Goal: Task Accomplishment & Management: Use online tool/utility

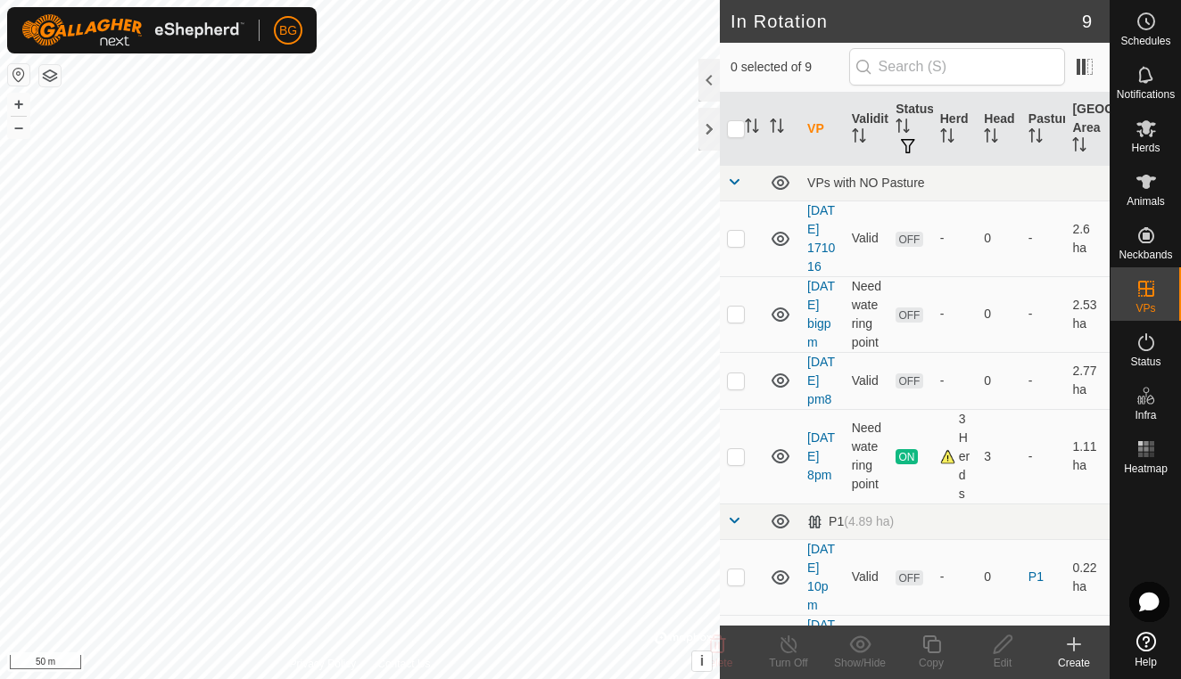
click at [1084, 647] on create-svg-icon at bounding box center [1073, 644] width 71 height 21
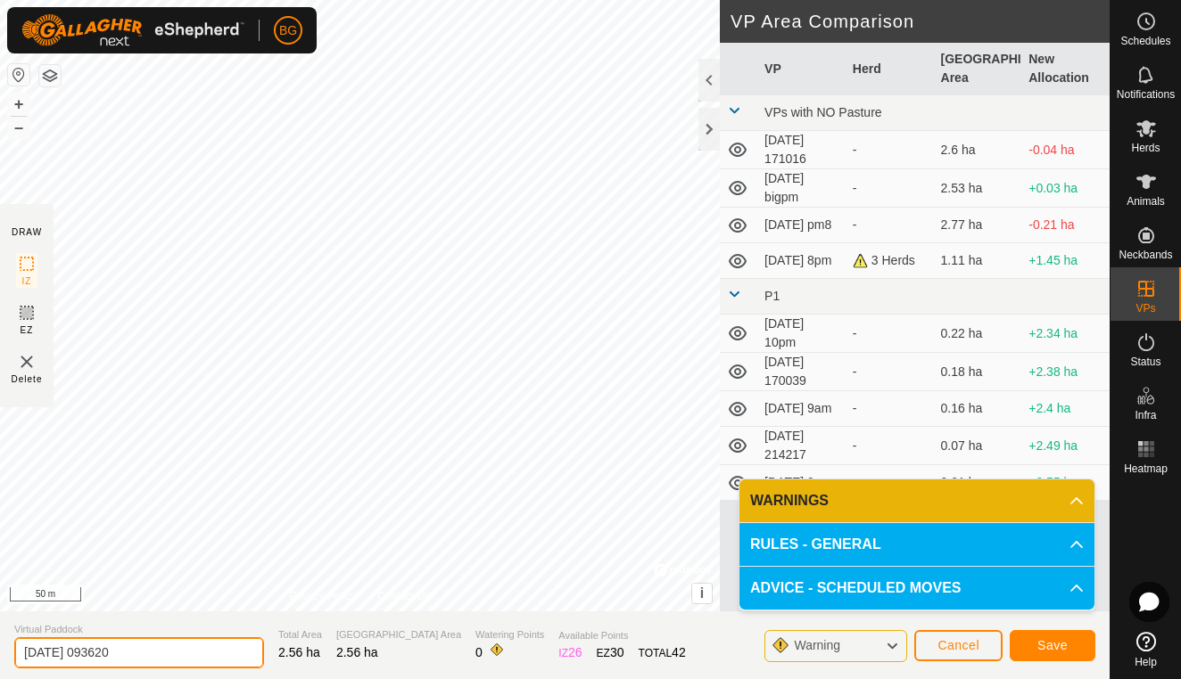
click at [158, 651] on input "[DATE] 093620" at bounding box center [139, 653] width 250 height 31
type input "[DATE] 930am"
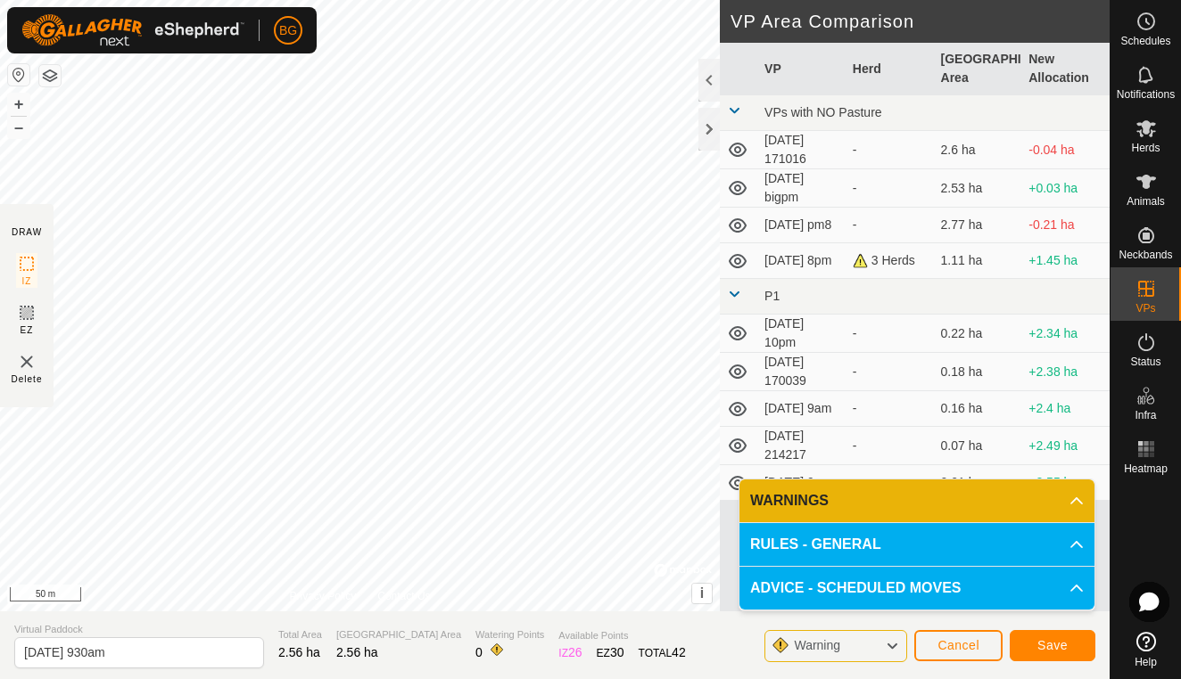
click at [1046, 655] on button "Save" at bounding box center [1052, 645] width 86 height 31
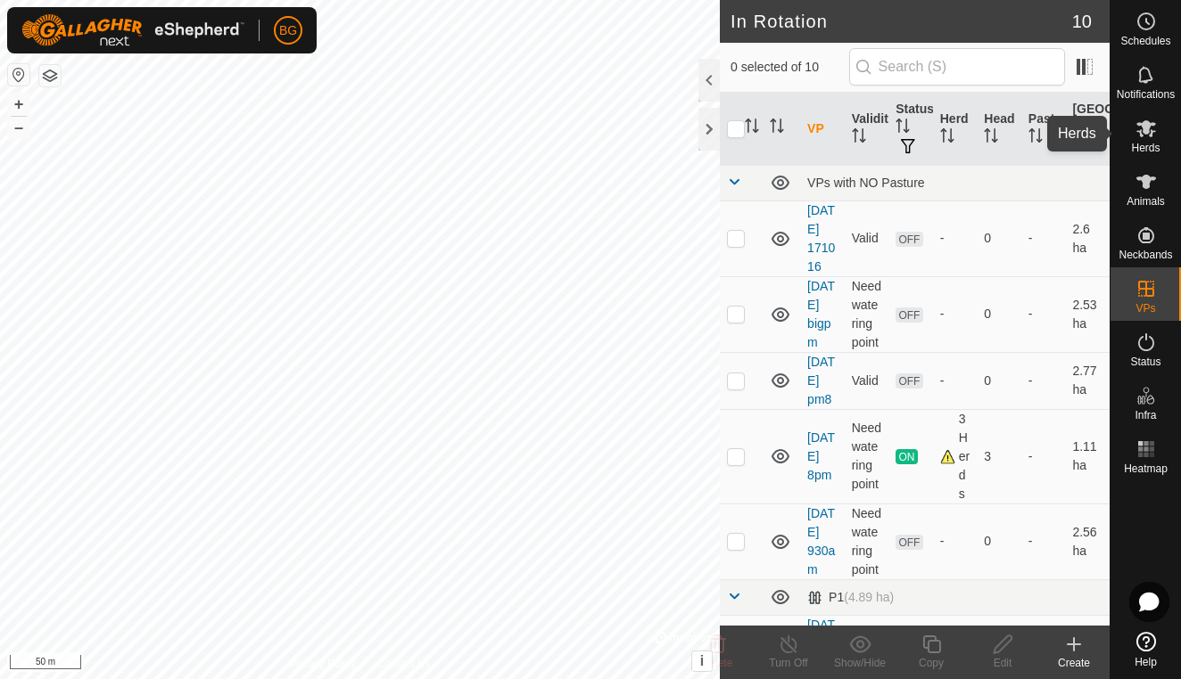
click at [1148, 130] on icon at bounding box center [1146, 128] width 20 height 17
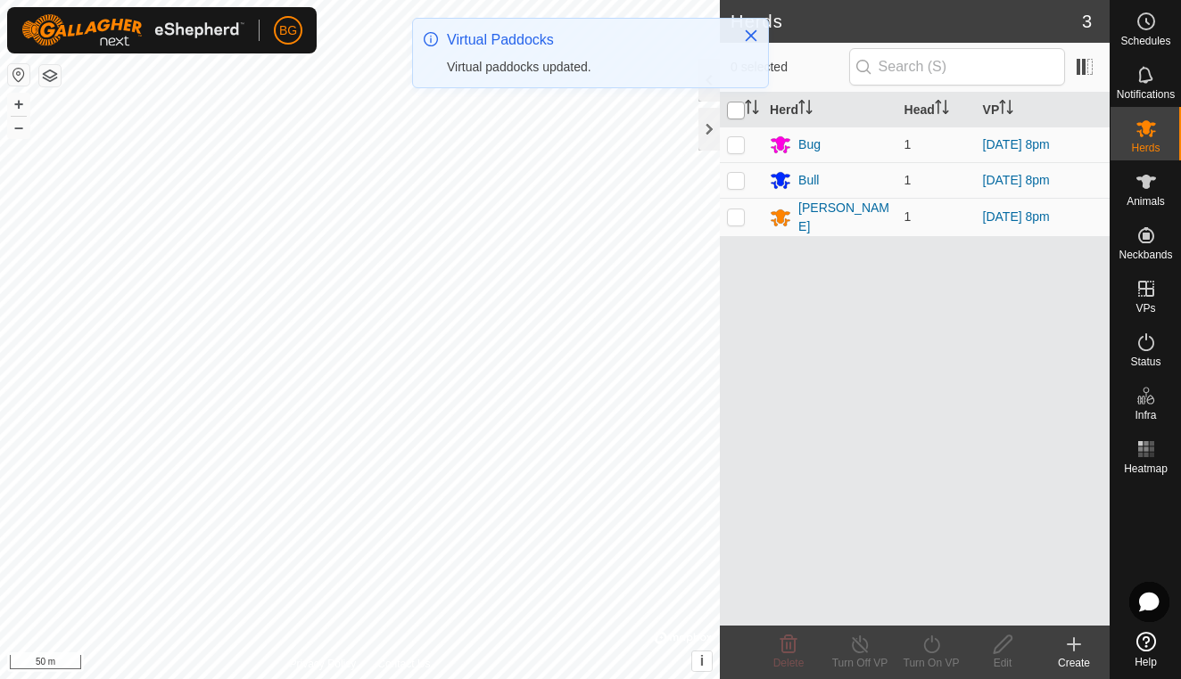
click at [738, 114] on input "checkbox" at bounding box center [736, 111] width 18 height 18
checkbox input "true"
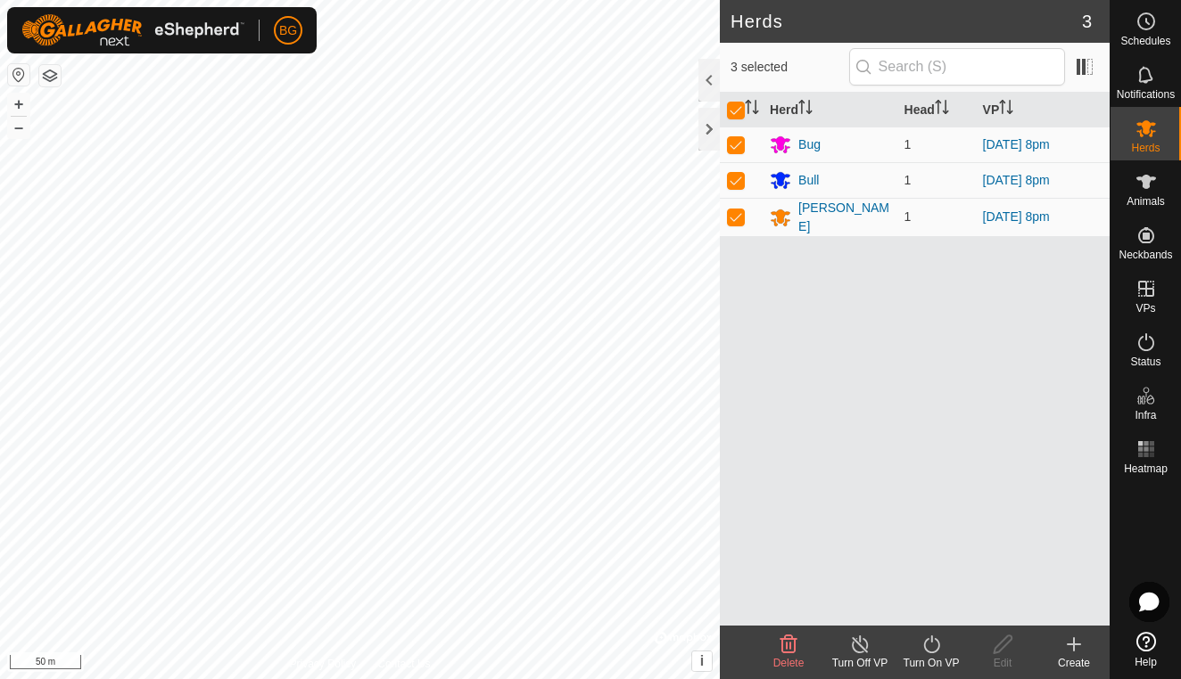
click at [926, 650] on icon at bounding box center [931, 645] width 16 height 18
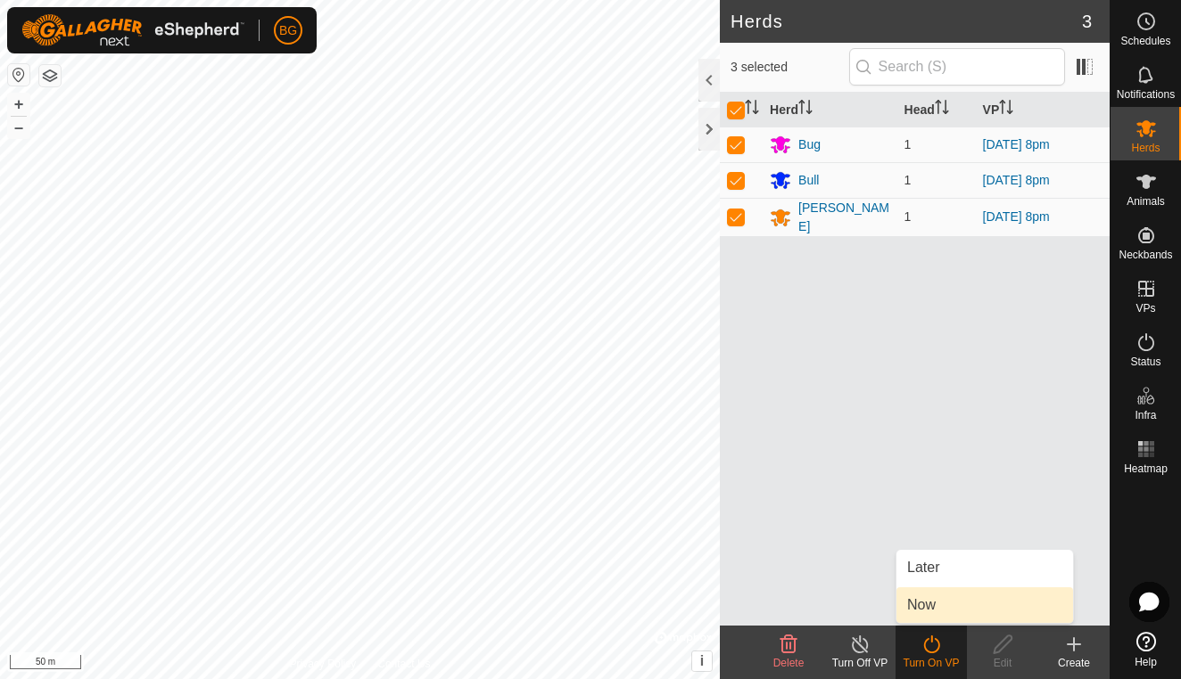
click at [943, 612] on link "Now" at bounding box center [984, 606] width 177 height 36
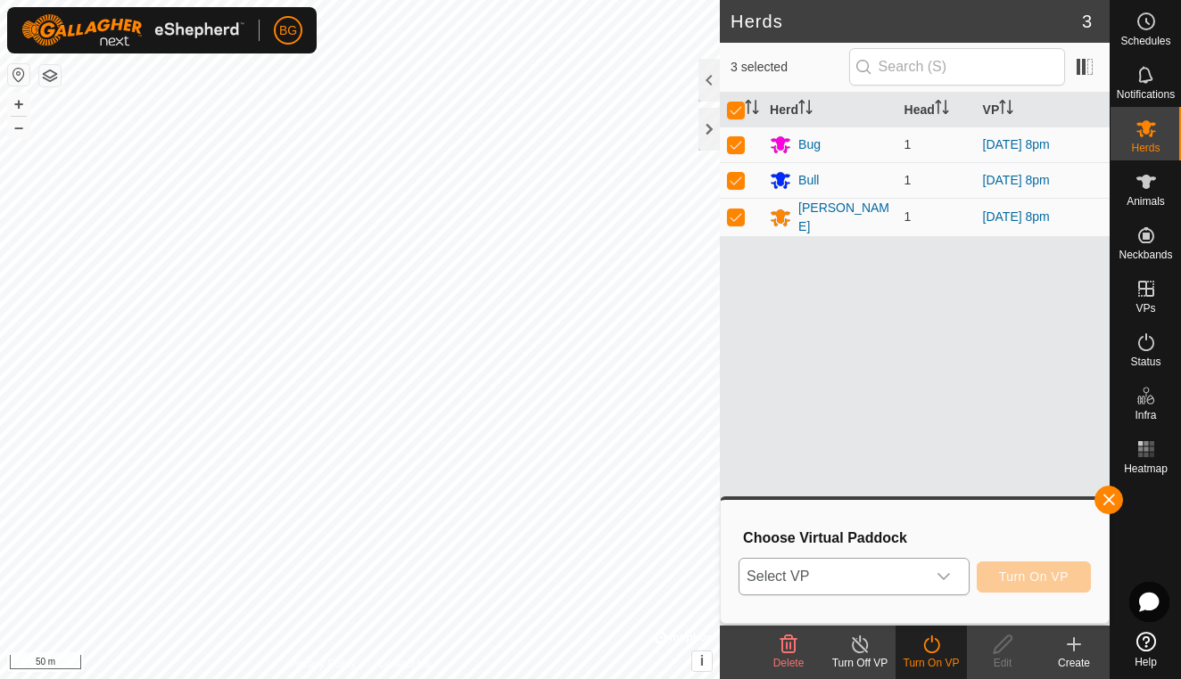
click at [946, 566] on div "dropdown trigger" at bounding box center [944, 577] width 36 height 36
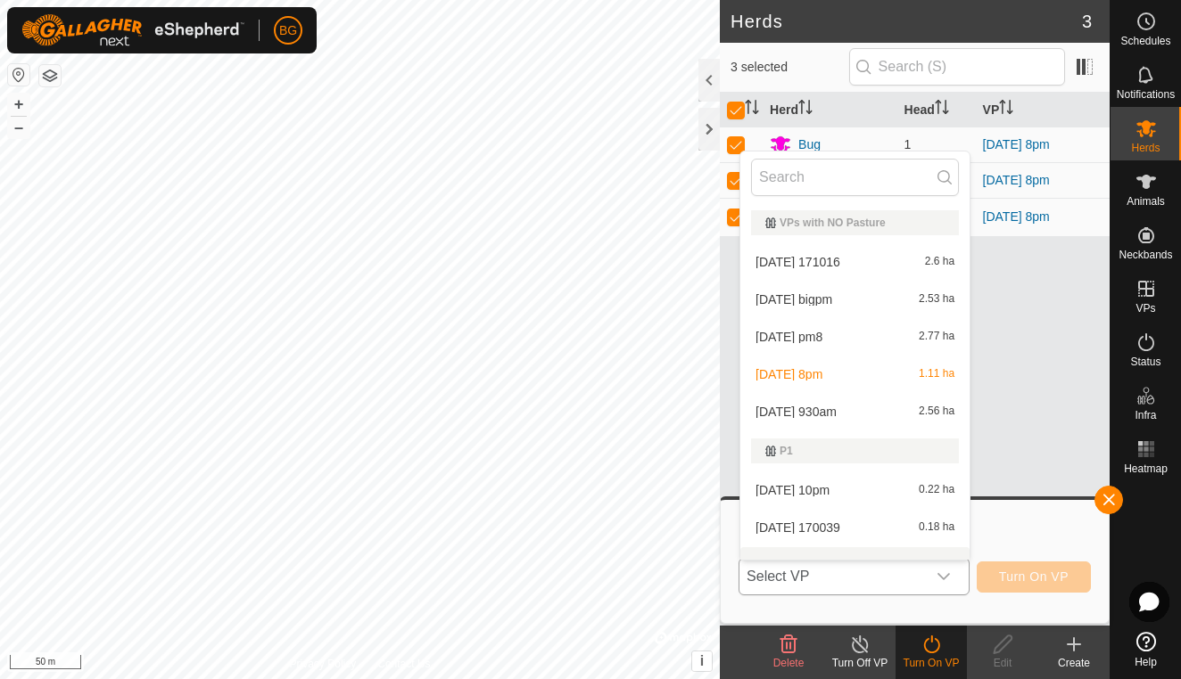
scroll to position [23, 0]
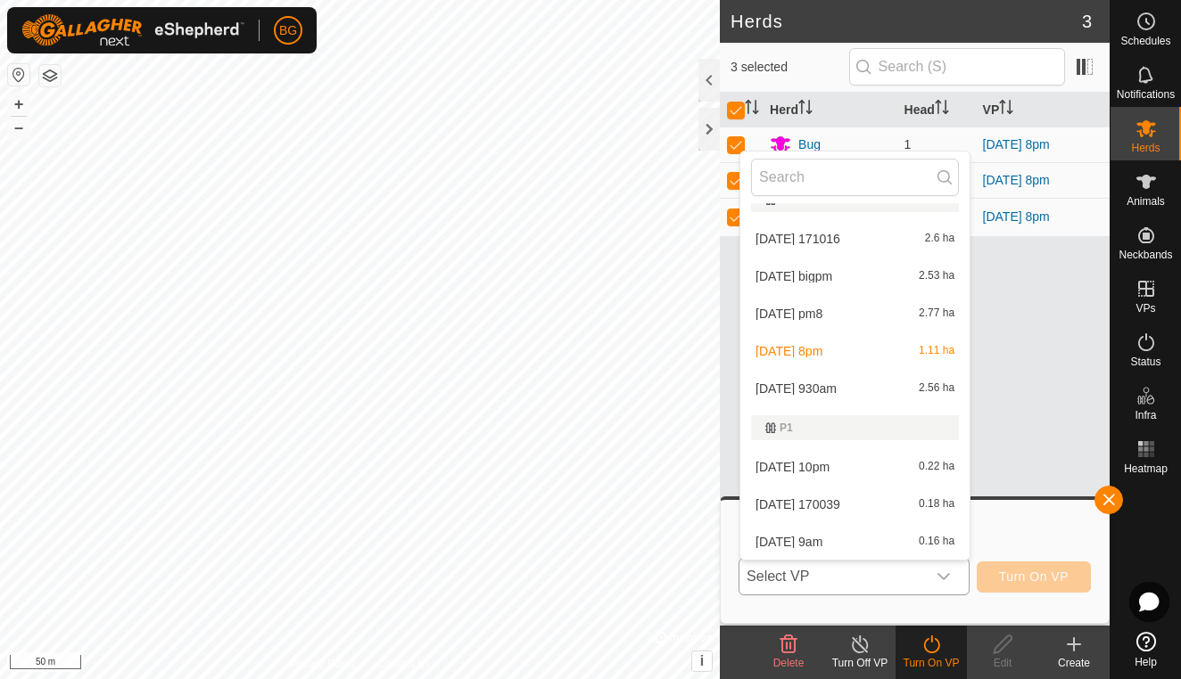
click at [854, 391] on li "[DATE] 930am 2.56 ha" at bounding box center [854, 389] width 229 height 36
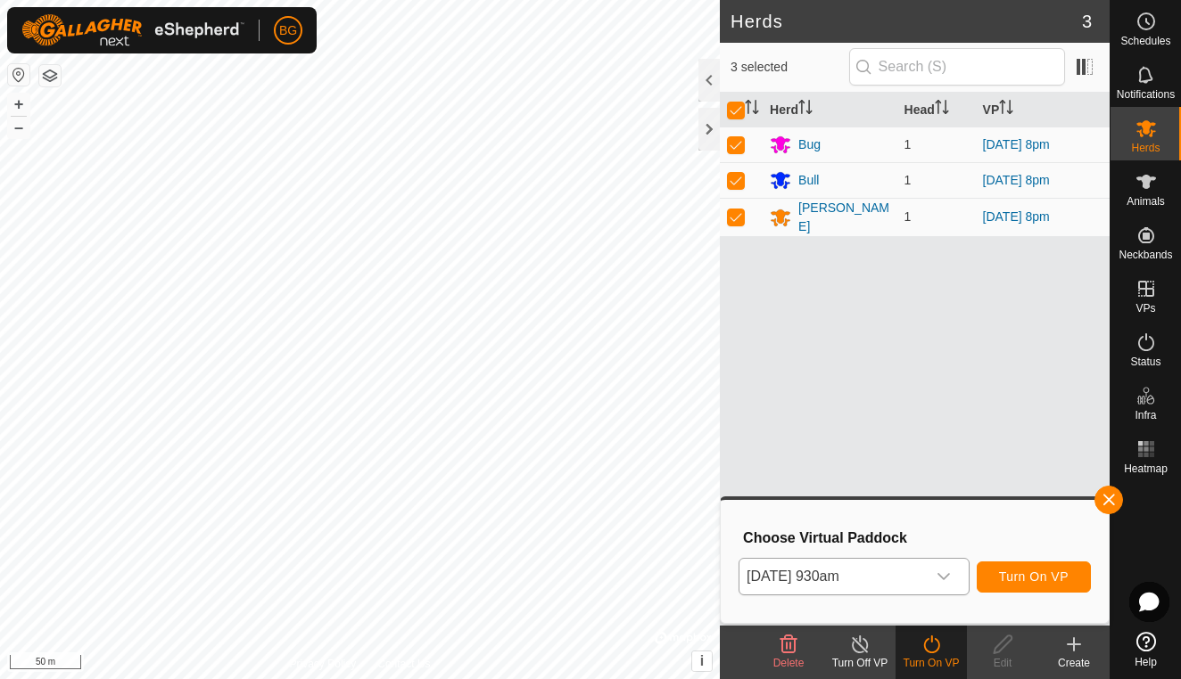
click at [1024, 583] on span "Turn On VP" at bounding box center [1034, 577] width 70 height 14
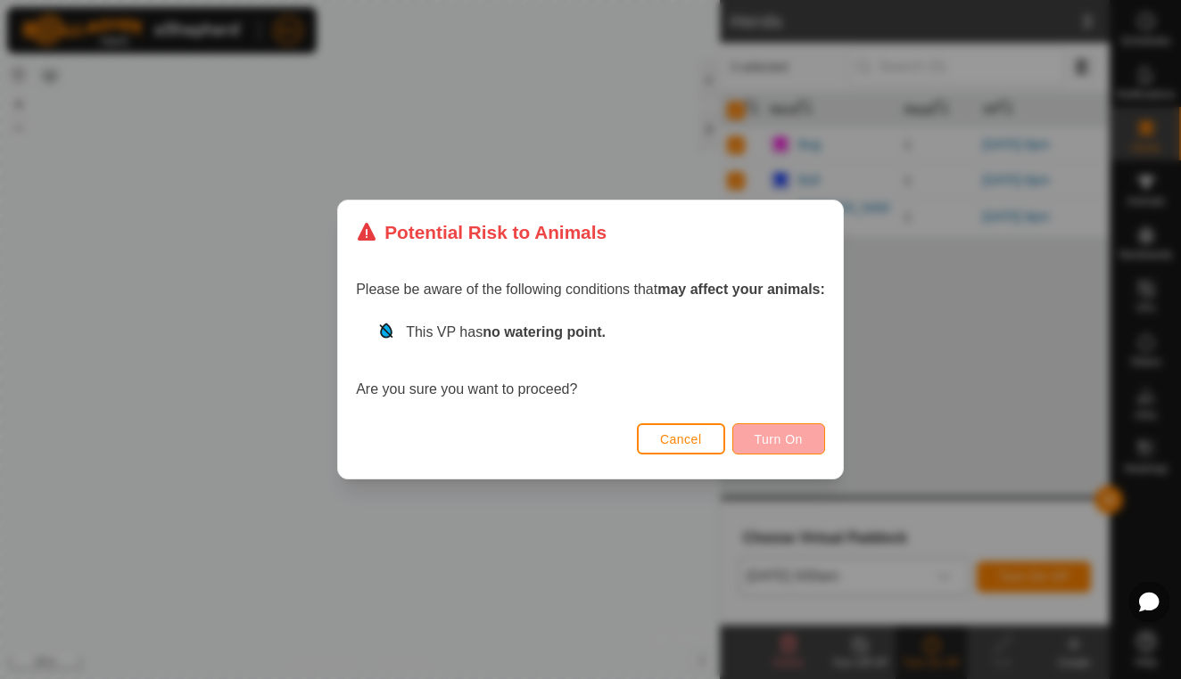
click at [770, 446] on span "Turn On" at bounding box center [778, 439] width 48 height 14
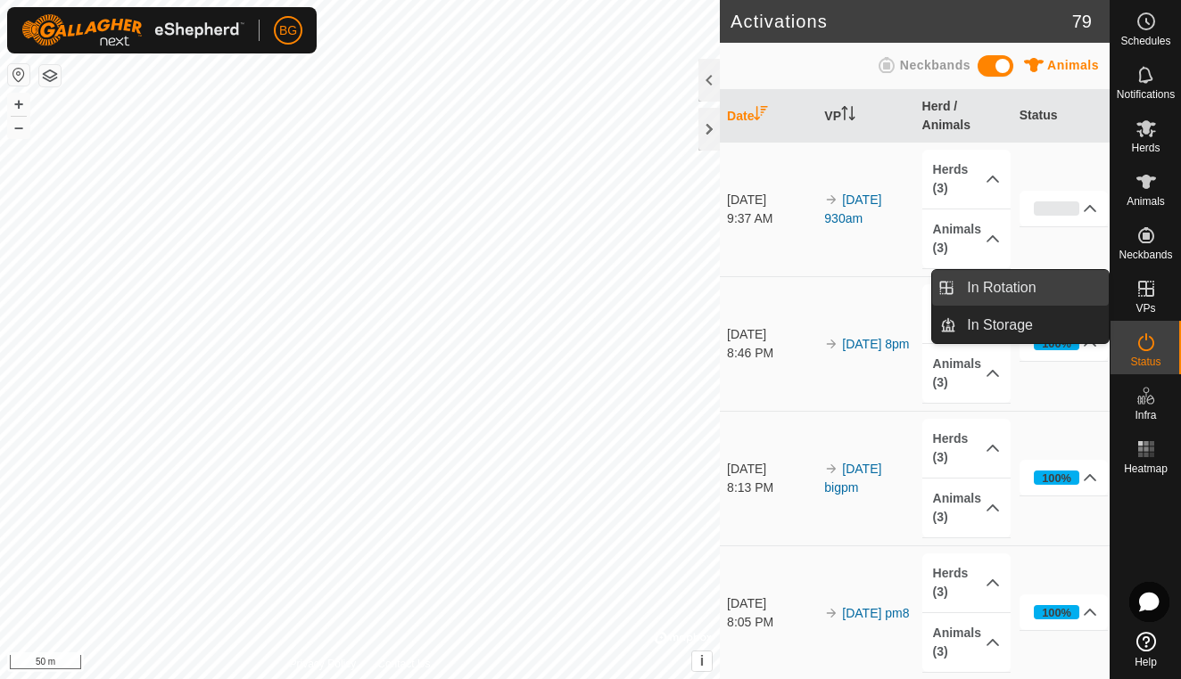
click at [1024, 288] on link "In Rotation" at bounding box center [1032, 288] width 152 height 36
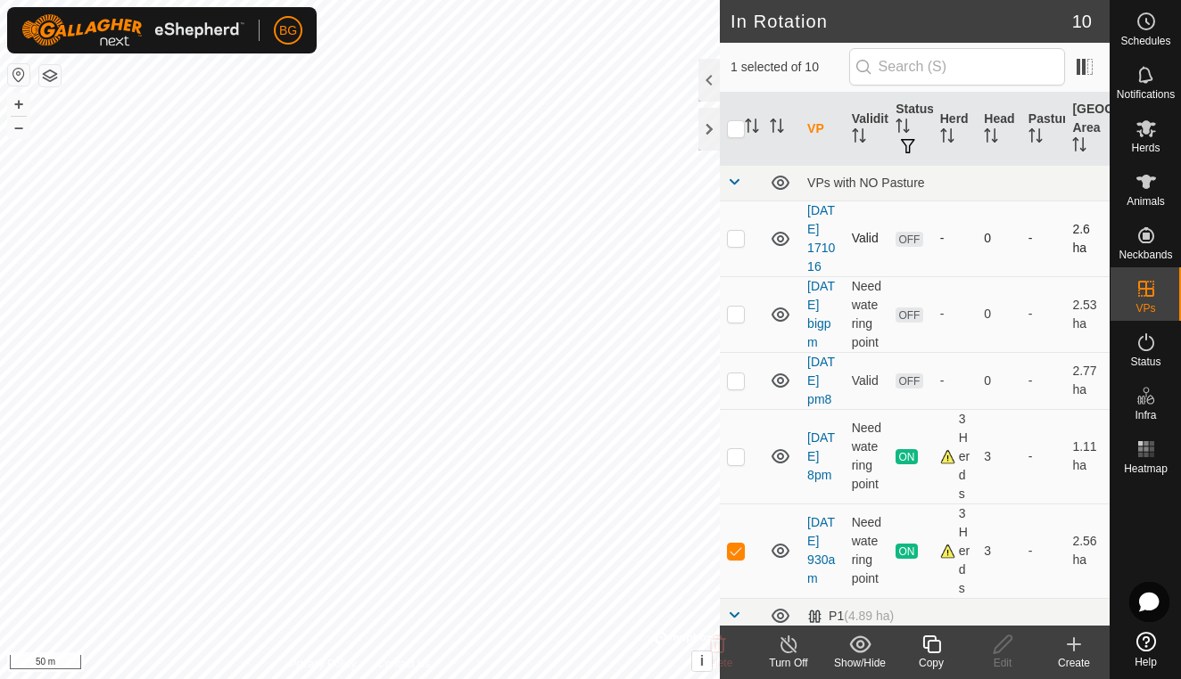
click at [735, 245] on p-checkbox at bounding box center [736, 238] width 18 height 14
checkbox input "true"
click at [734, 352] on td at bounding box center [741, 314] width 43 height 76
checkbox input "true"
click at [738, 388] on p-checkbox at bounding box center [736, 381] width 18 height 14
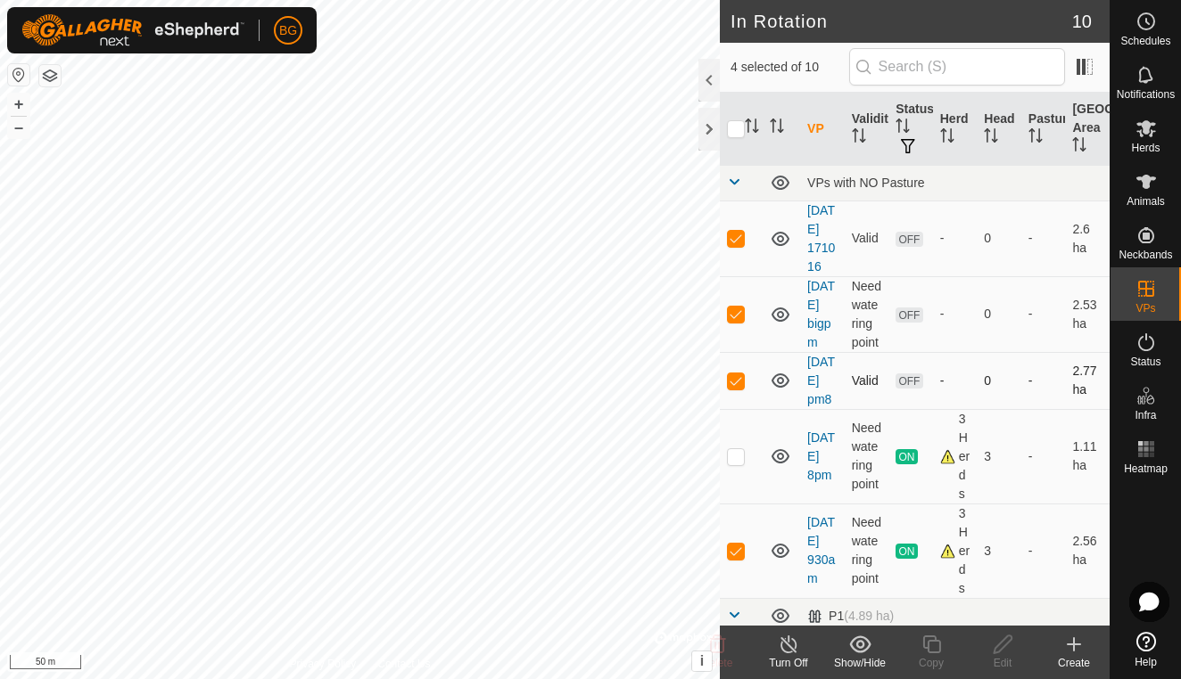
checkbox input "true"
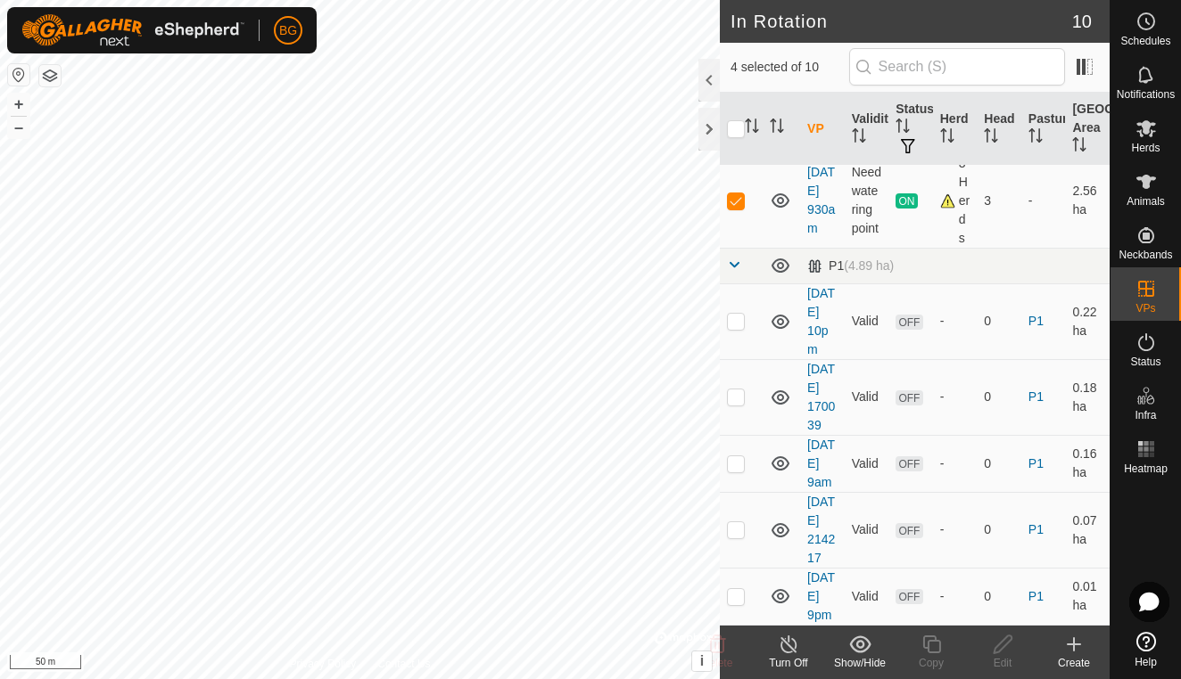
scroll to position [423, 0]
click at [732, 317] on p-checkbox at bounding box center [736, 321] width 18 height 14
checkbox input "true"
click at [731, 417] on td at bounding box center [741, 397] width 43 height 76
checkbox input "true"
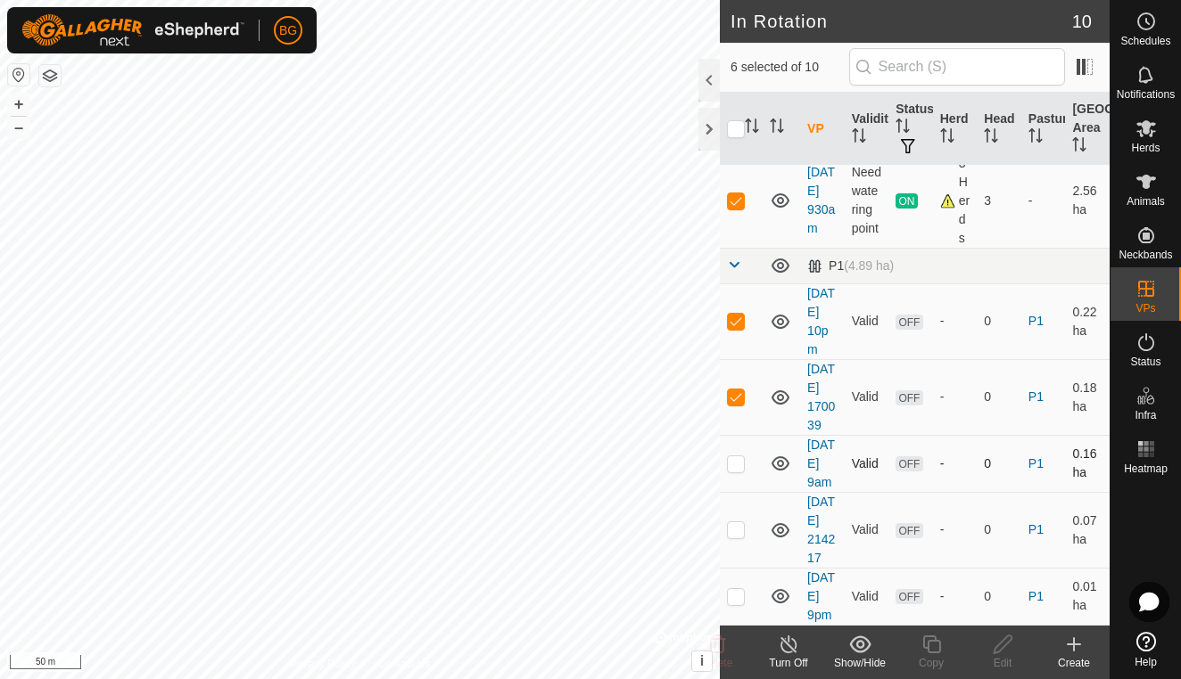
click at [739, 471] on p-checkbox at bounding box center [736, 464] width 18 height 14
checkbox input "true"
click at [740, 568] on td at bounding box center [741, 530] width 43 height 76
click at [736, 523] on p-checkbox at bounding box center [736, 530] width 18 height 14
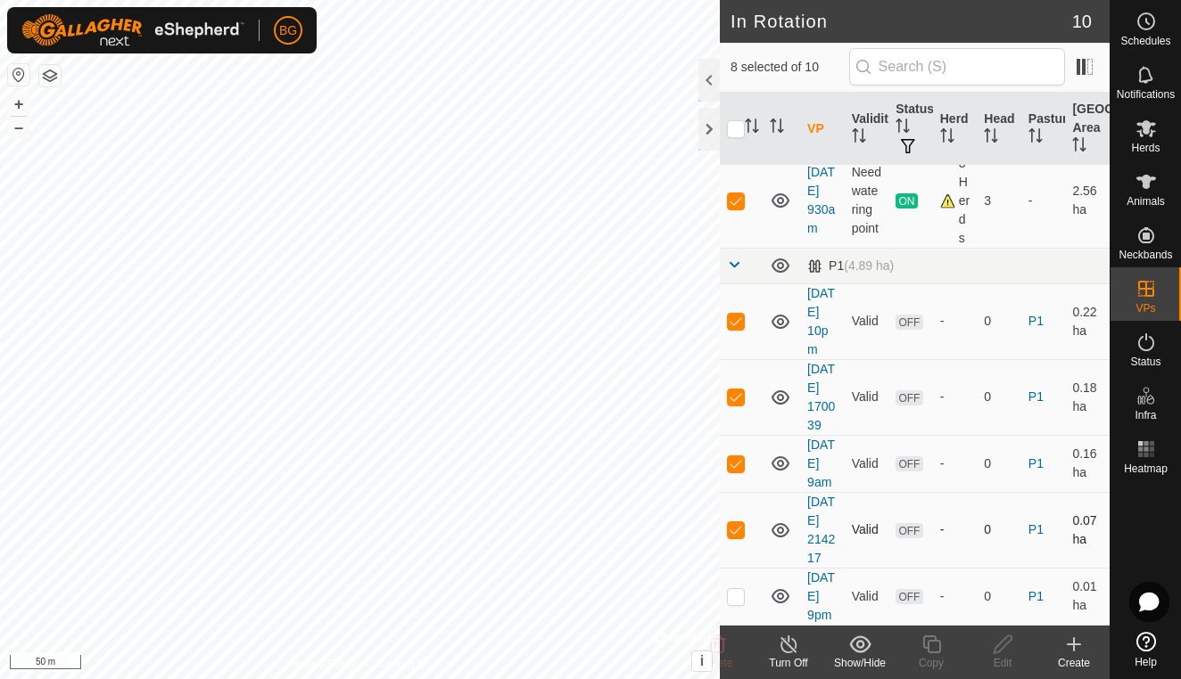
checkbox input "false"
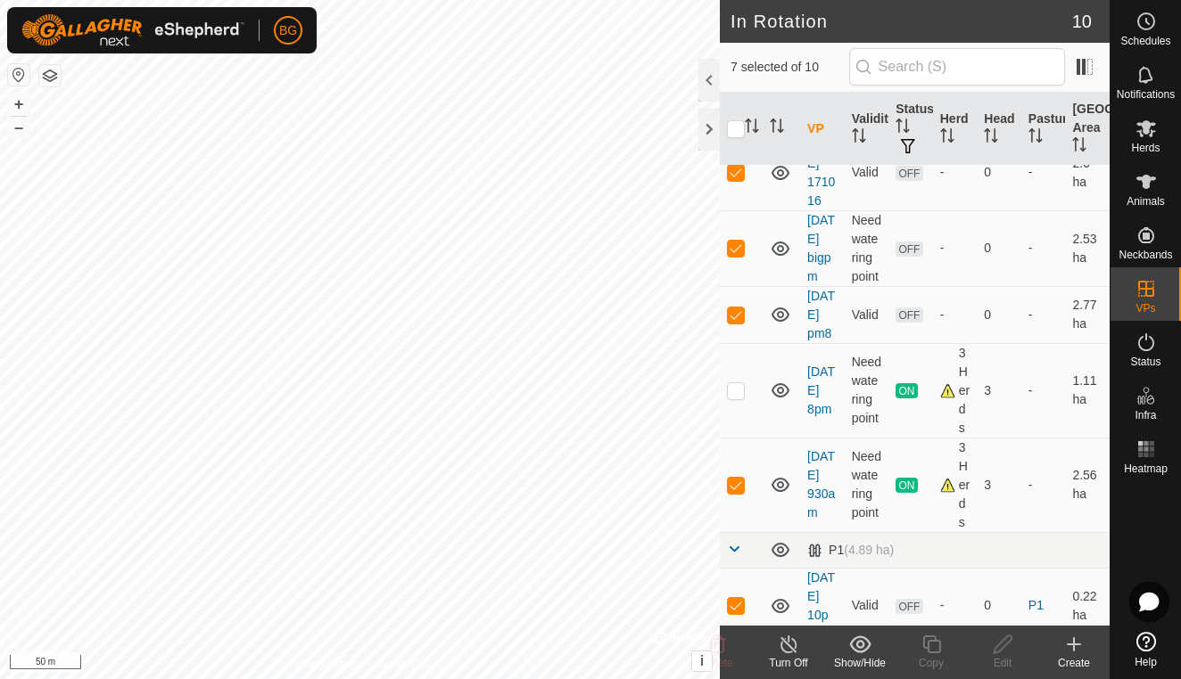
scroll to position [71, 0]
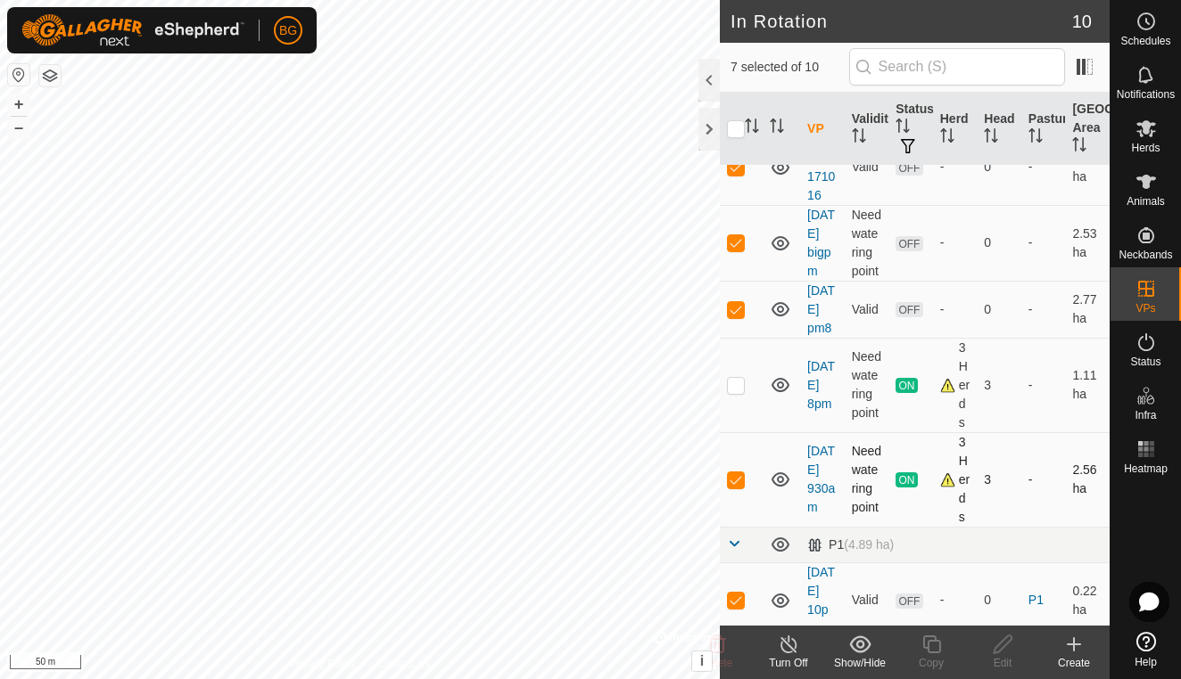
click at [733, 487] on p-checkbox at bounding box center [736, 480] width 18 height 14
checkbox input "false"
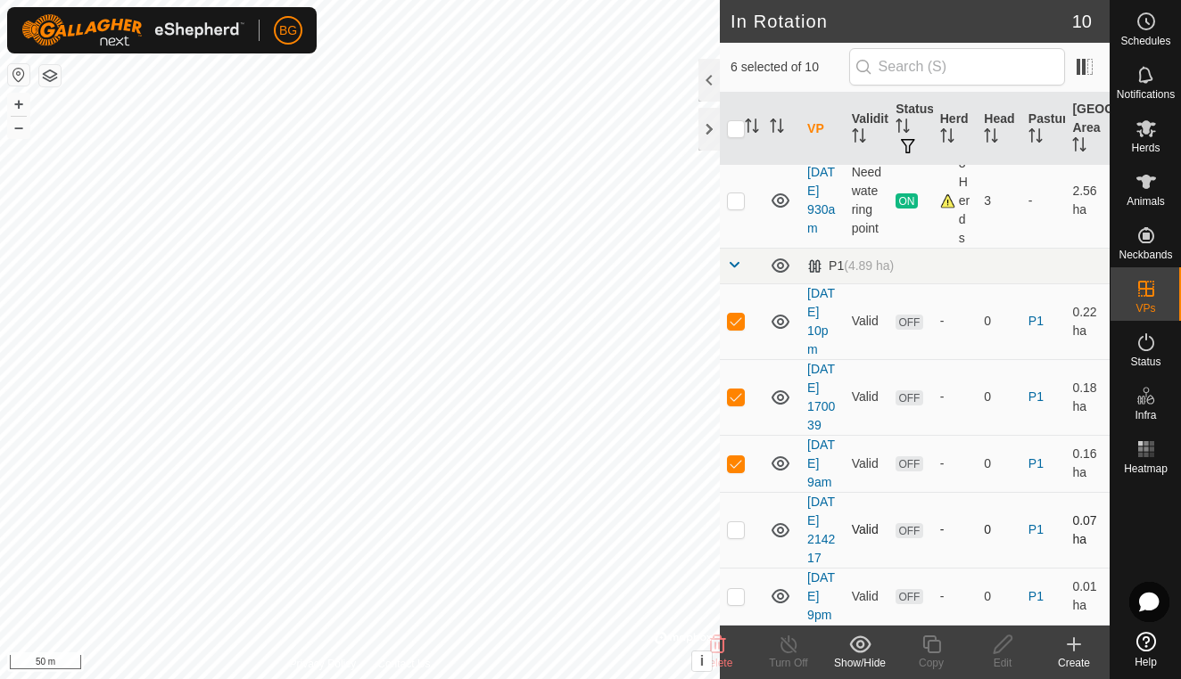
scroll to position [501, 0]
click at [736, 523] on p-checkbox at bounding box center [736, 530] width 18 height 14
checkbox input "true"
click at [740, 589] on p-checkbox at bounding box center [736, 596] width 18 height 14
checkbox input "true"
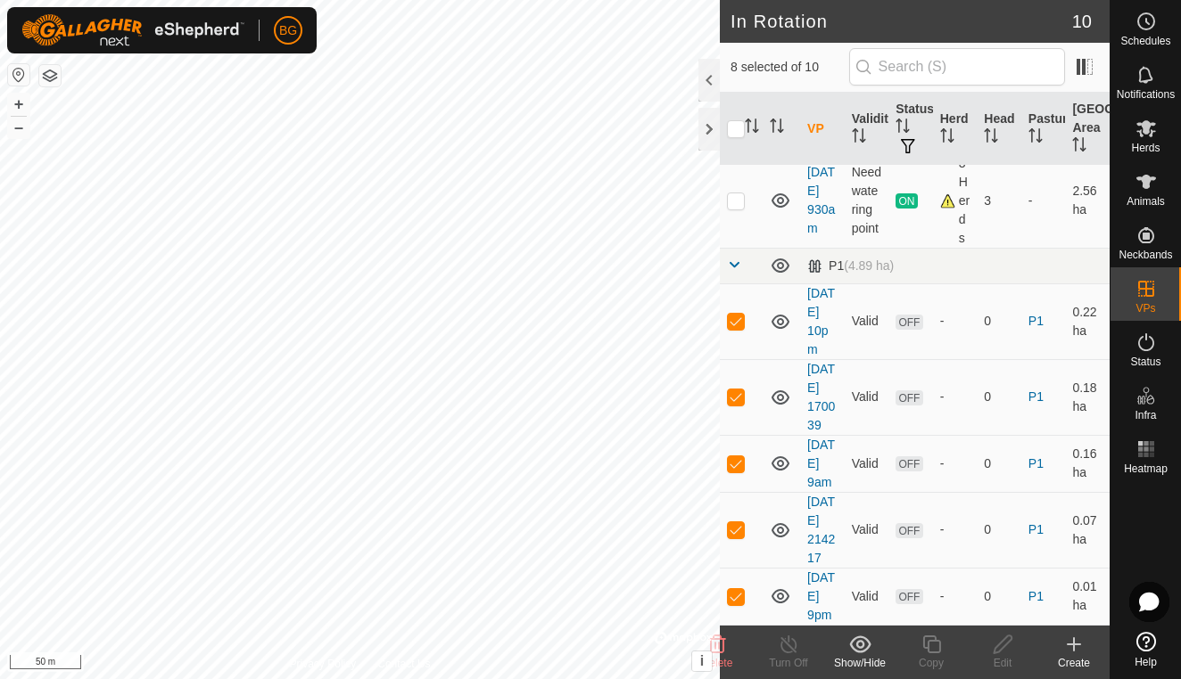
click at [723, 647] on icon at bounding box center [717, 645] width 17 height 18
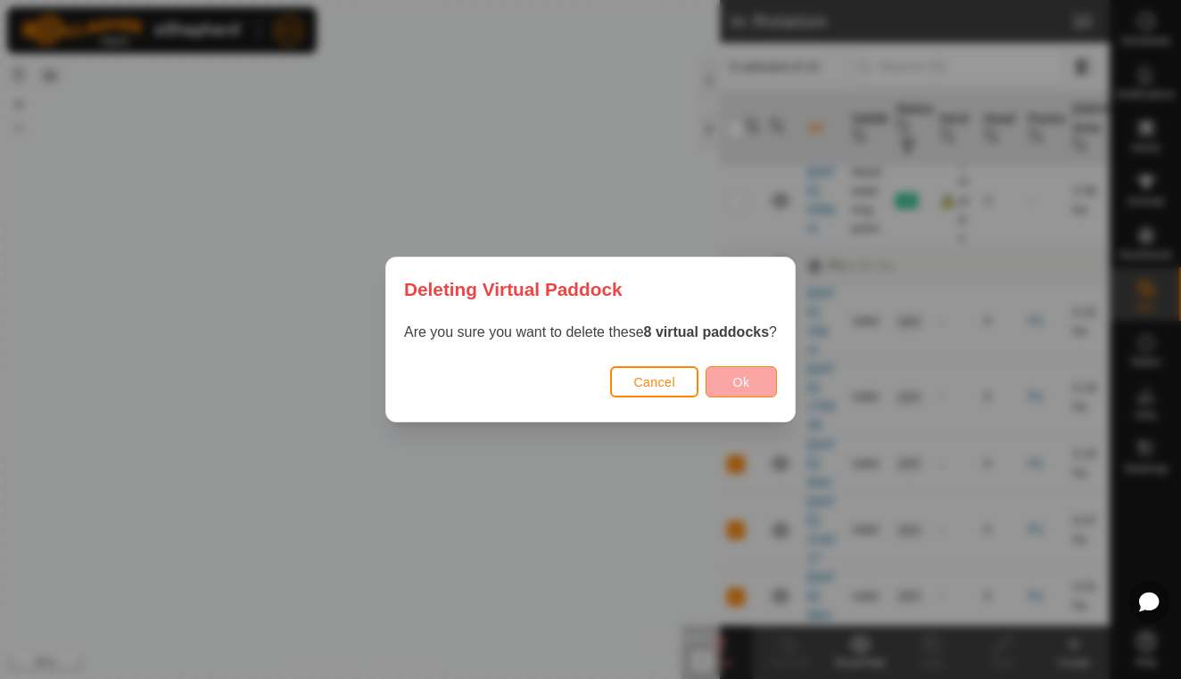
click at [737, 381] on span "Ok" at bounding box center [741, 382] width 17 height 14
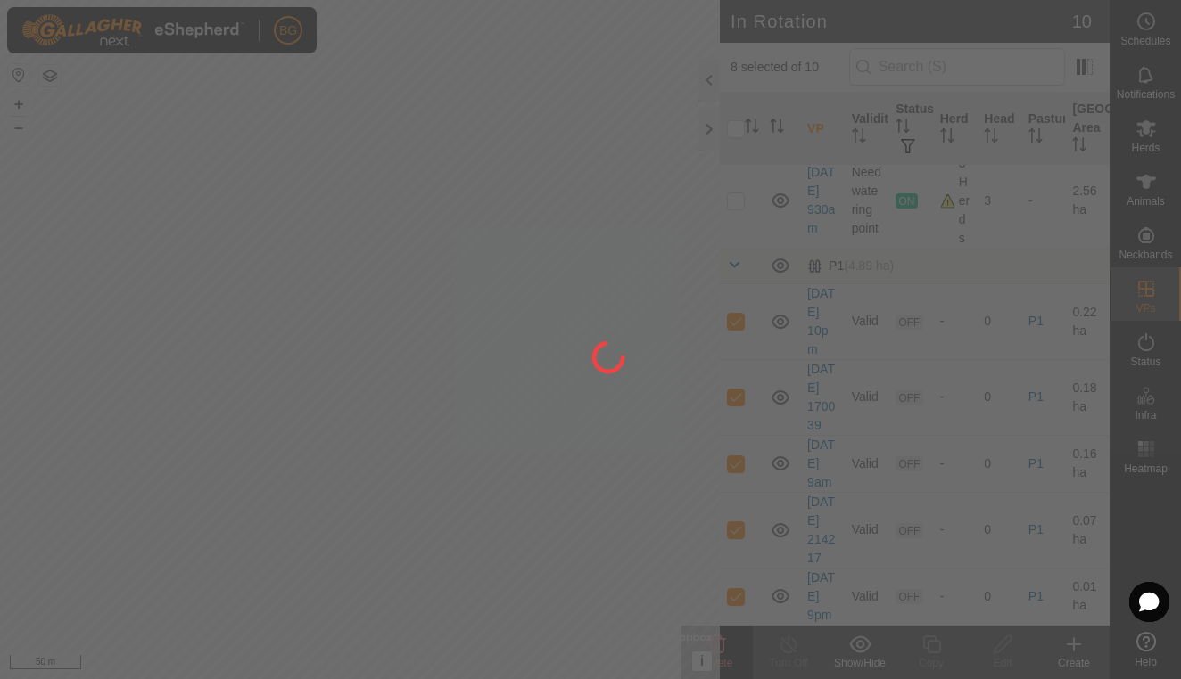
checkbox input "false"
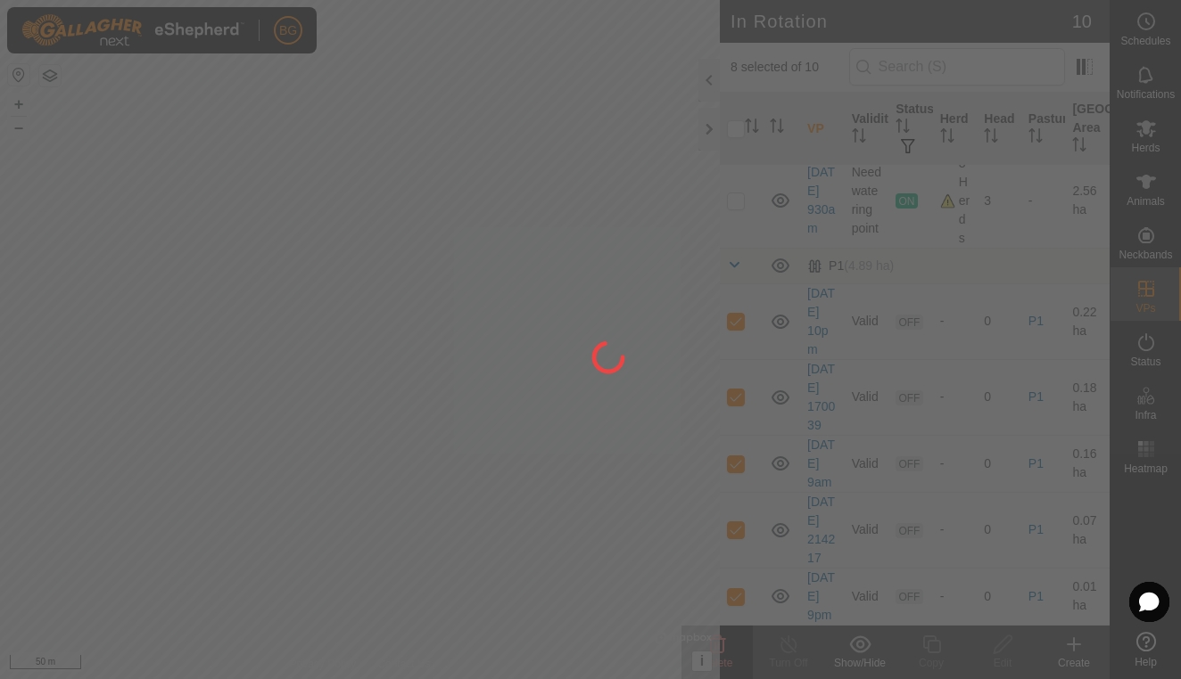
checkbox input "false"
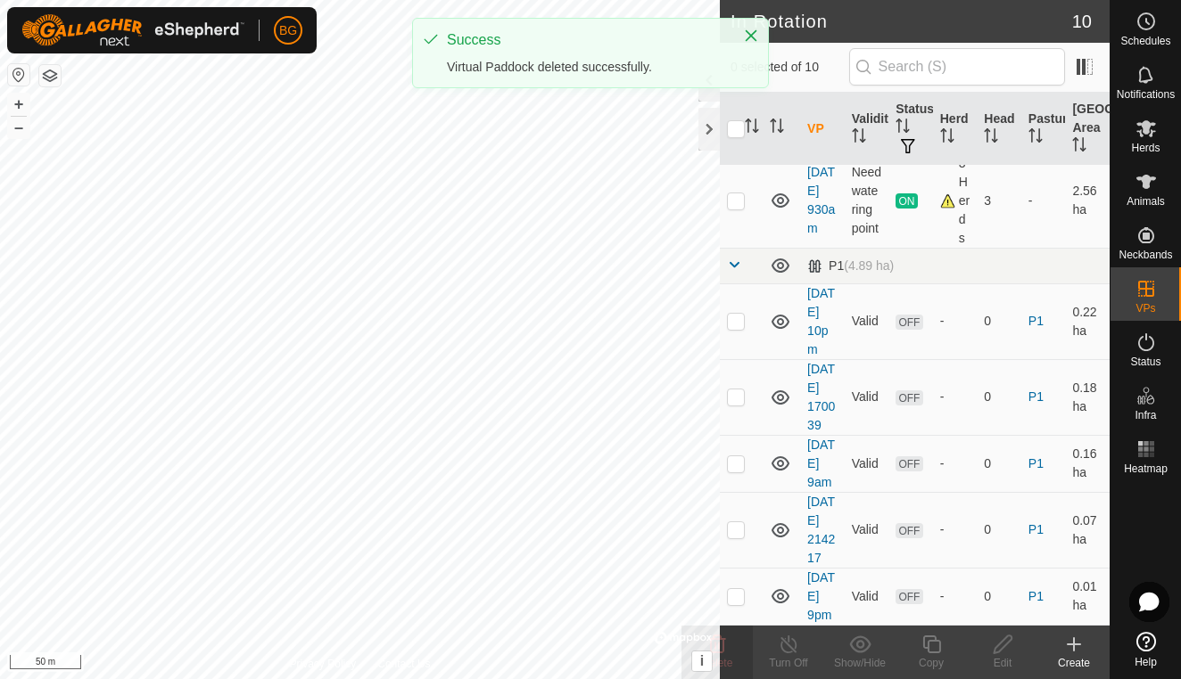
scroll to position [0, 0]
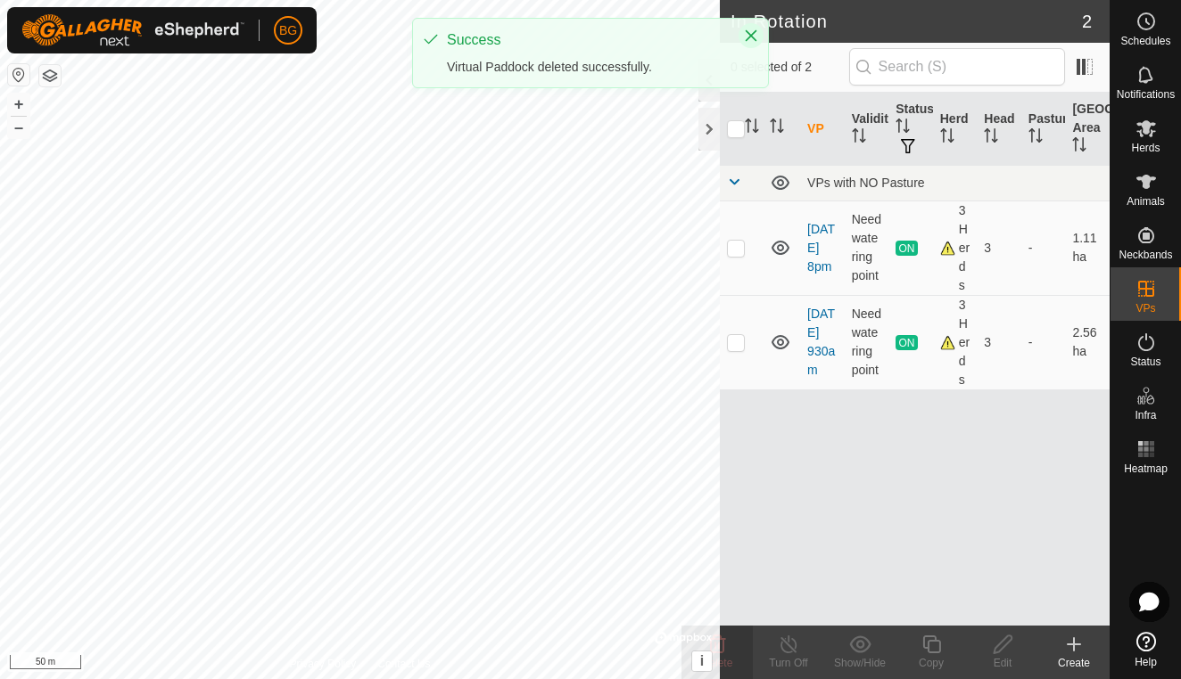
click at [754, 36] on icon "Close" at bounding box center [751, 36] width 14 height 14
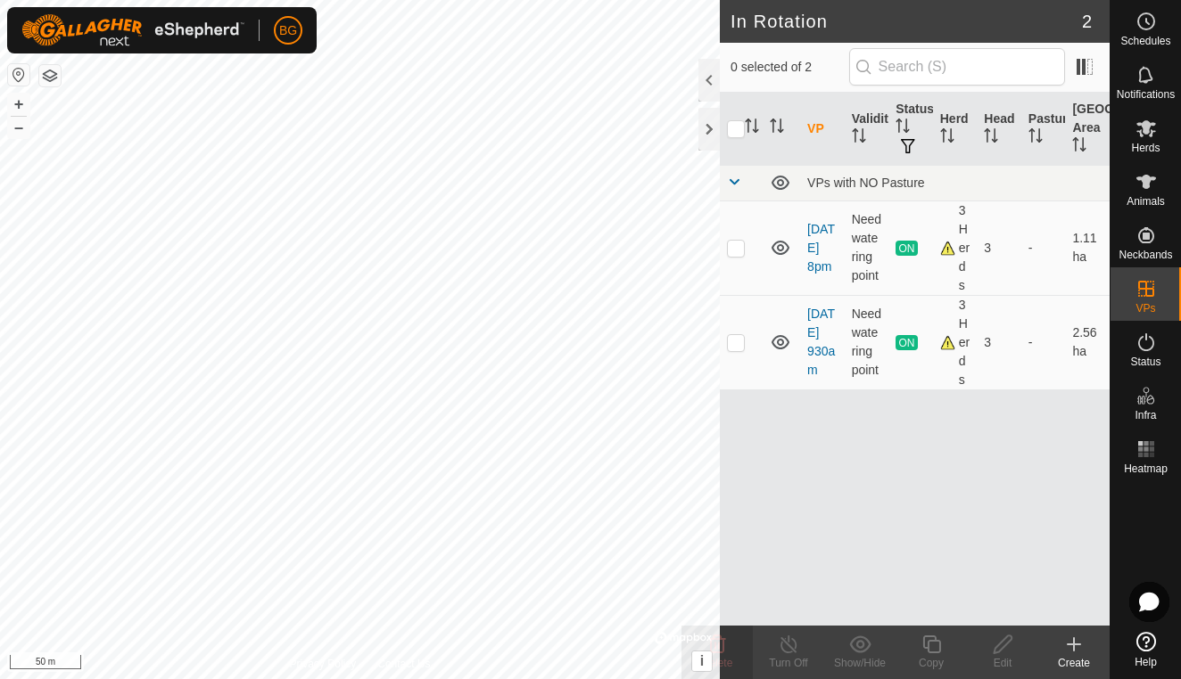
click at [505, 679] on html "BG Schedules Notifications Herds Animals Neckbands VPs Status Infra Heatmap Hel…" at bounding box center [590, 339] width 1181 height 679
click at [1148, 461] on es-heatmap-svg-icon at bounding box center [1146, 449] width 32 height 29
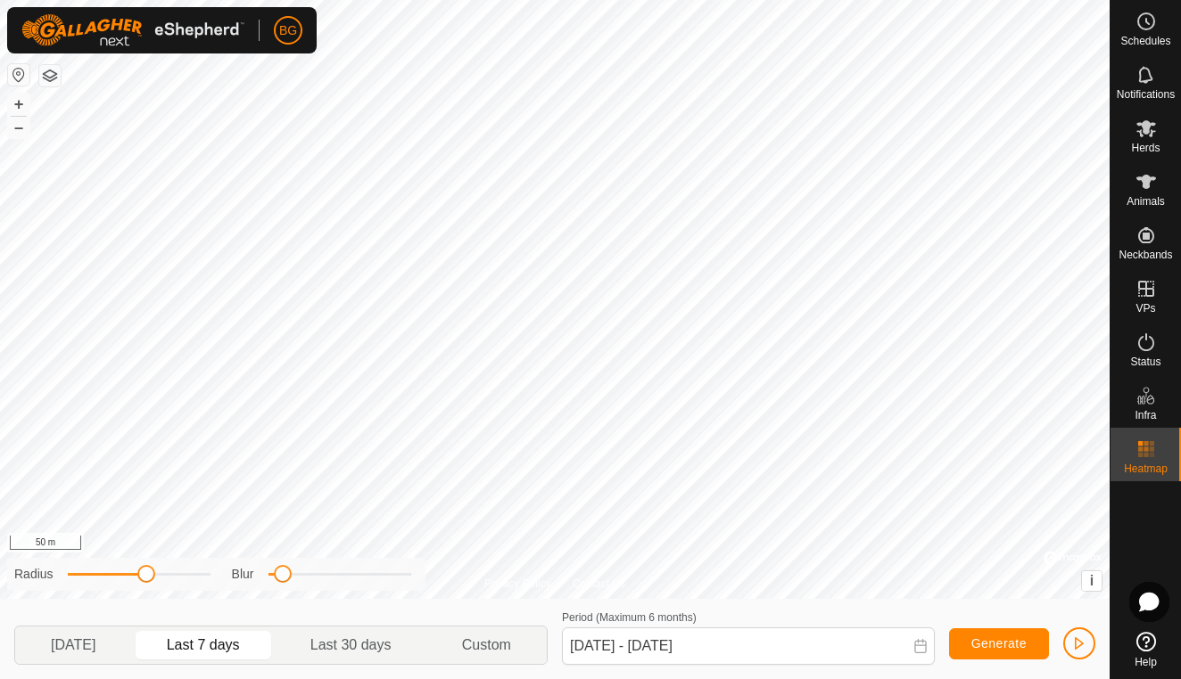
click at [1074, 646] on span "button" at bounding box center [1079, 644] width 14 height 14
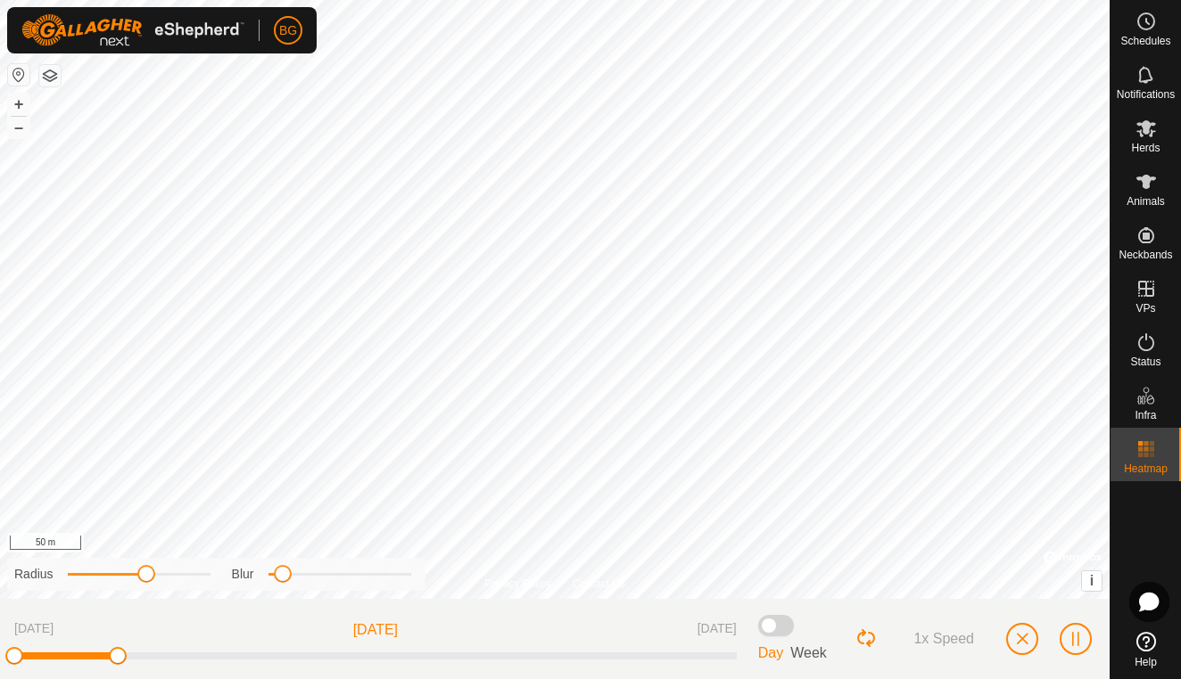
click at [1015, 642] on span "button" at bounding box center [1022, 639] width 14 height 14
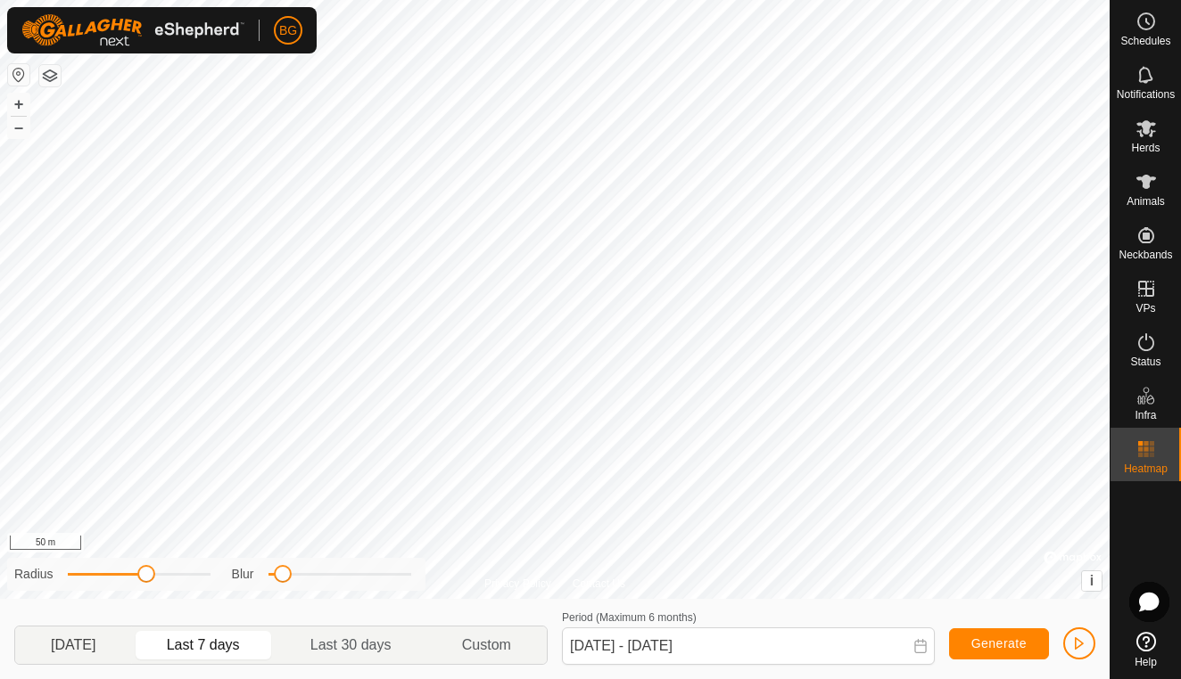
click at [77, 650] on p-togglebutton "[DATE]" at bounding box center [73, 645] width 117 height 37
type input "[DATE] - [DATE]"
click at [1139, 188] on icon at bounding box center [1145, 181] width 21 height 21
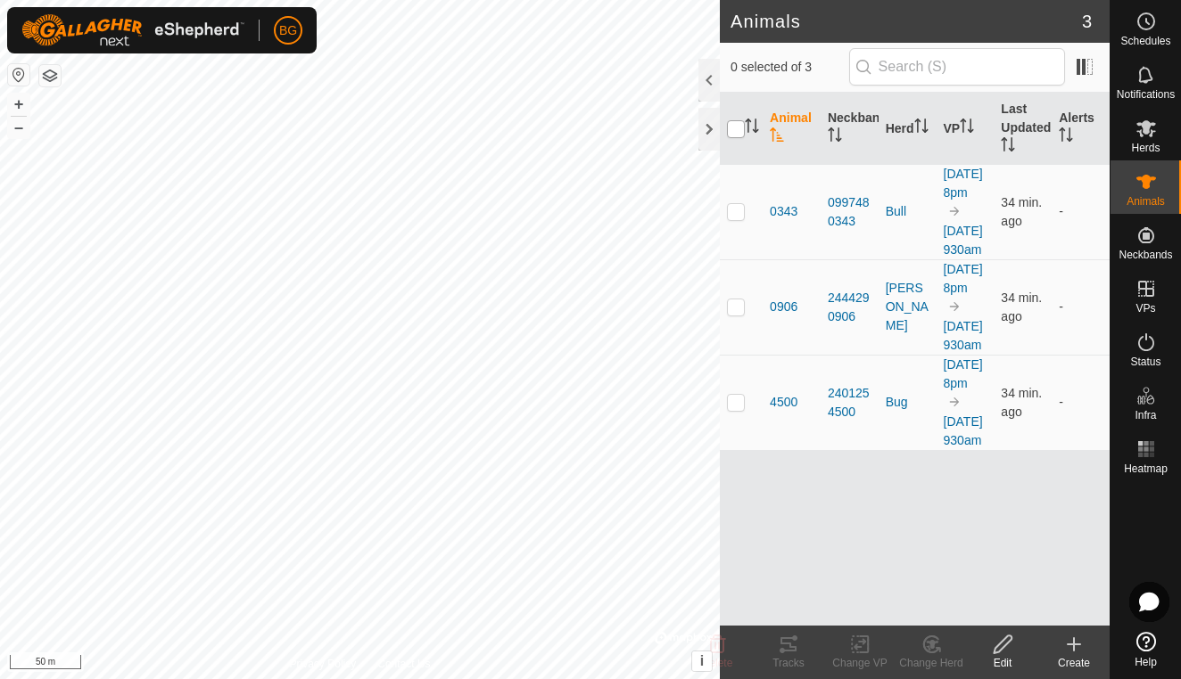
click at [737, 128] on input "checkbox" at bounding box center [736, 129] width 18 height 18
checkbox input "true"
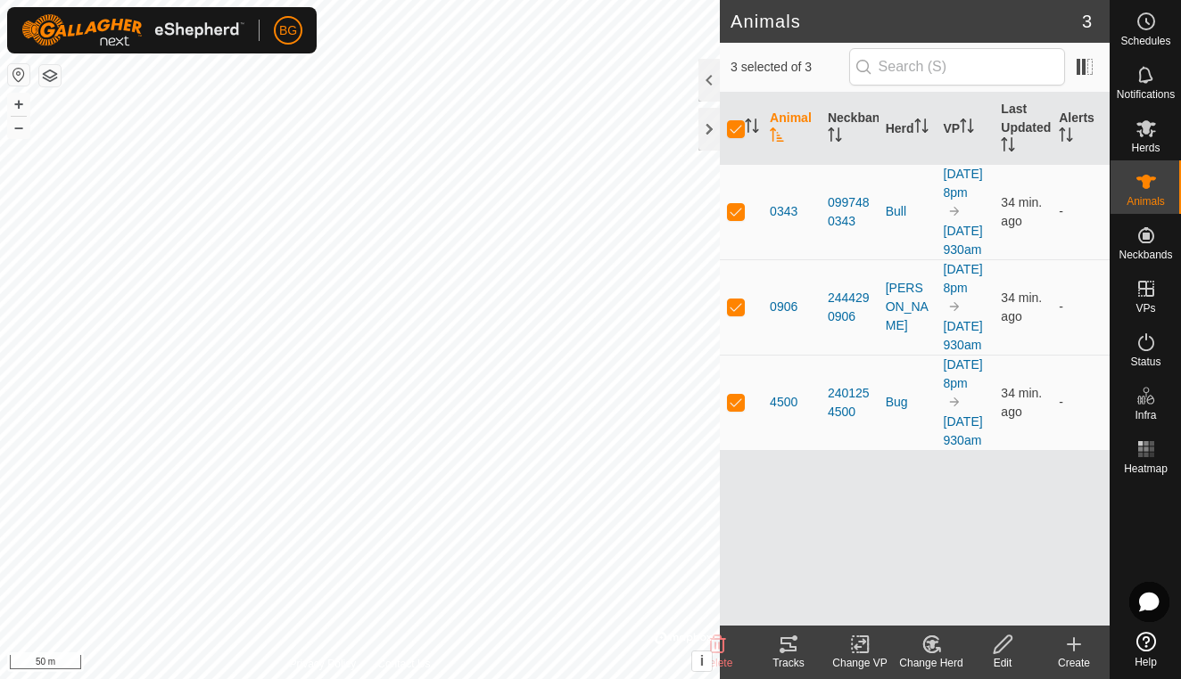
click at [791, 643] on icon at bounding box center [788, 644] width 21 height 21
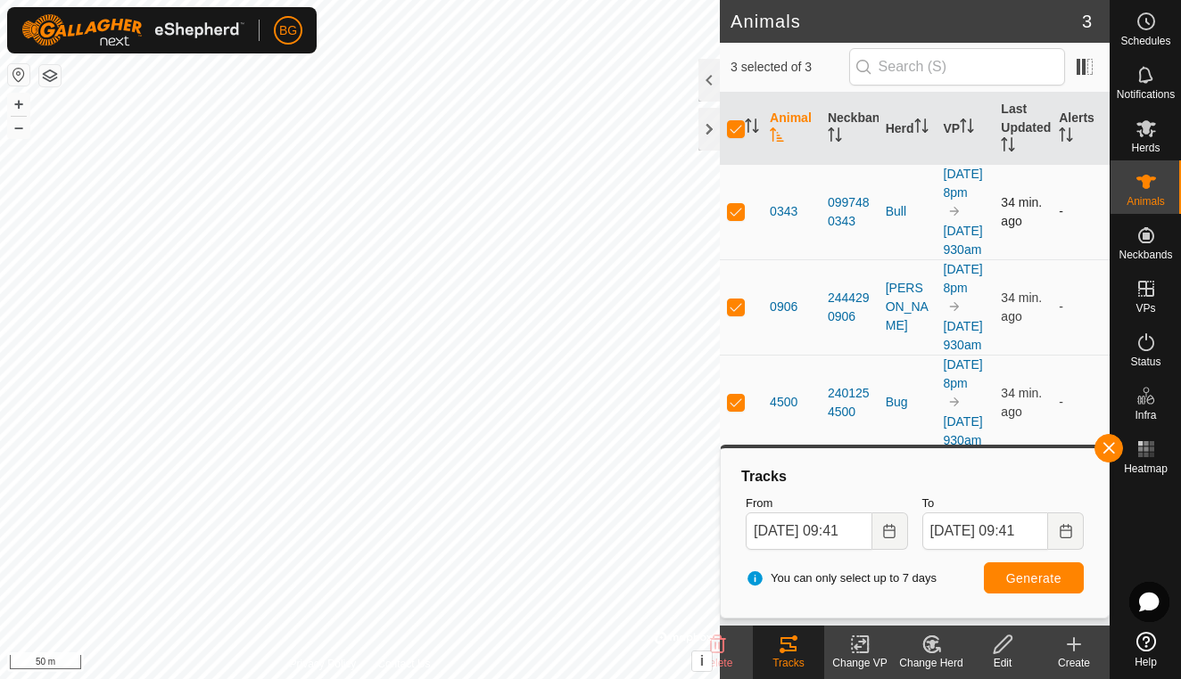
click at [733, 297] on div "Animals 3 3 selected of 3 Animal Neckband Herd VP Last Updated Alerts 0343 0997…" at bounding box center [554, 339] width 1109 height 679
click at [736, 128] on input "checkbox" at bounding box center [736, 129] width 18 height 18
checkbox input "false"
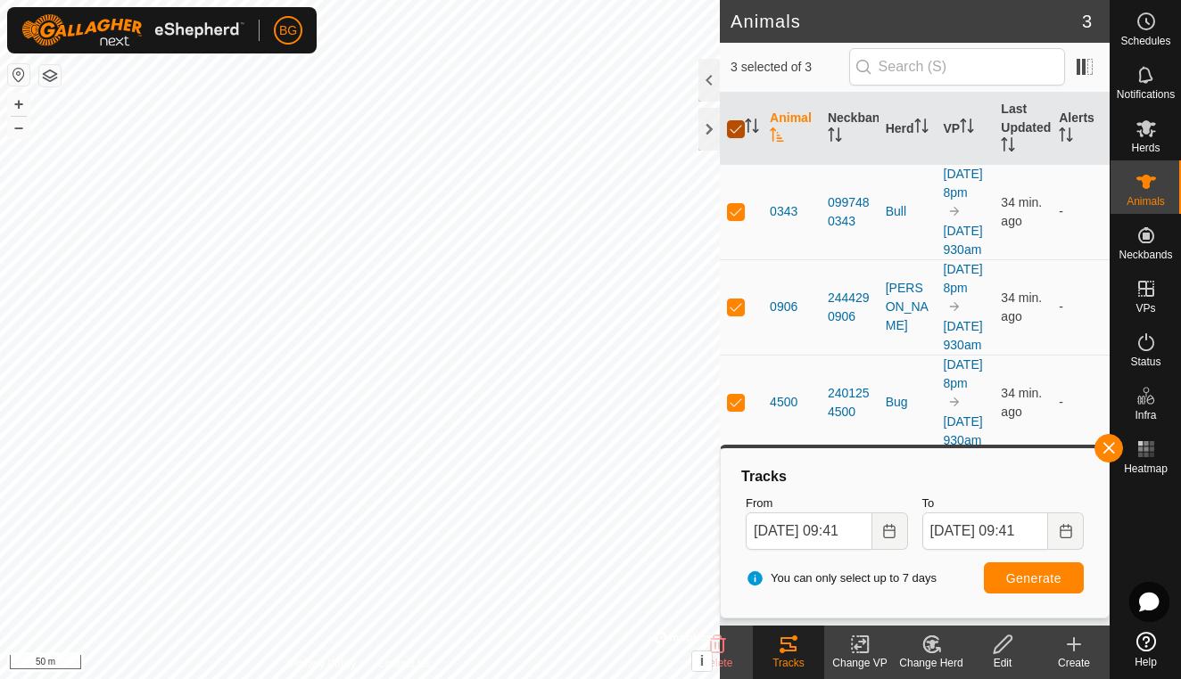
checkbox input "false"
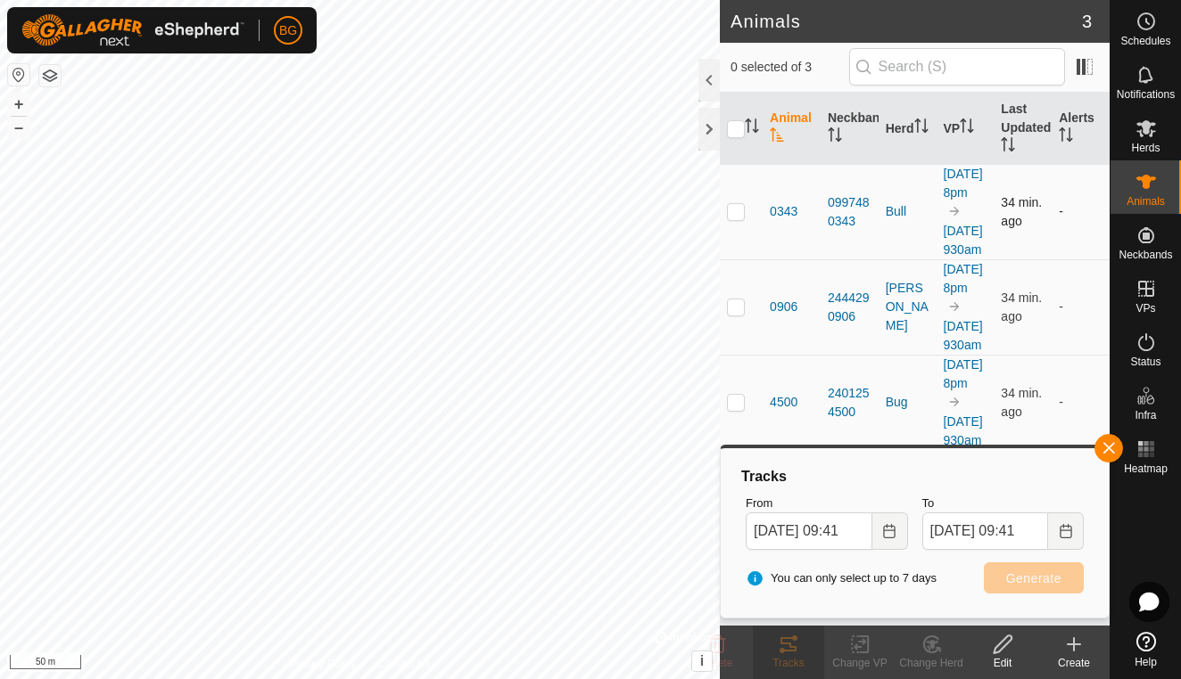
click at [736, 218] on p-checkbox at bounding box center [736, 211] width 18 height 14
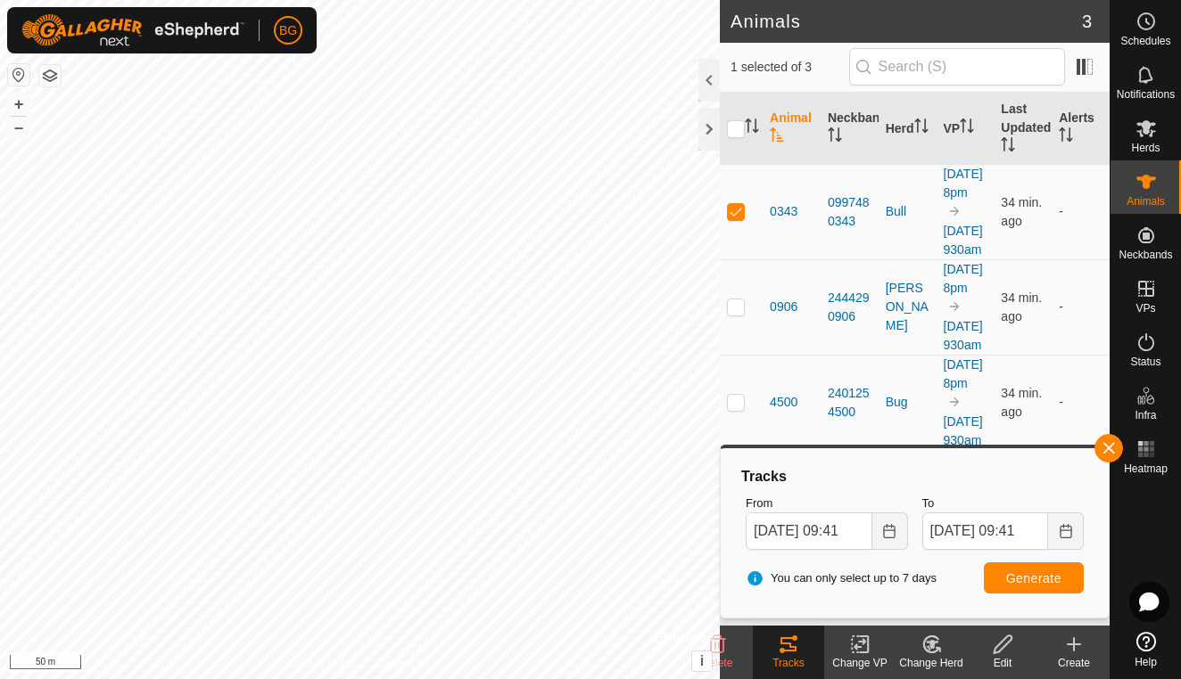
click at [1020, 583] on span "Generate" at bounding box center [1033, 579] width 55 height 14
click at [733, 218] on p-checkbox at bounding box center [736, 211] width 18 height 14
checkbox input "false"
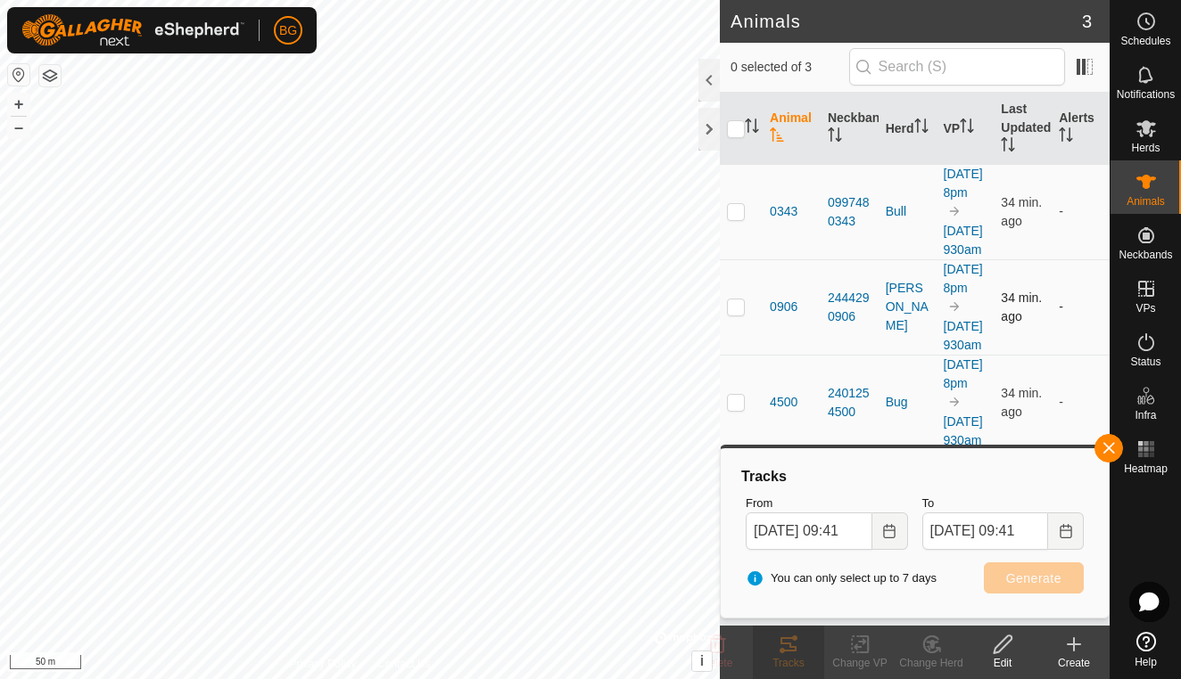
click at [734, 314] on p-checkbox at bounding box center [736, 307] width 18 height 14
checkbox input "true"
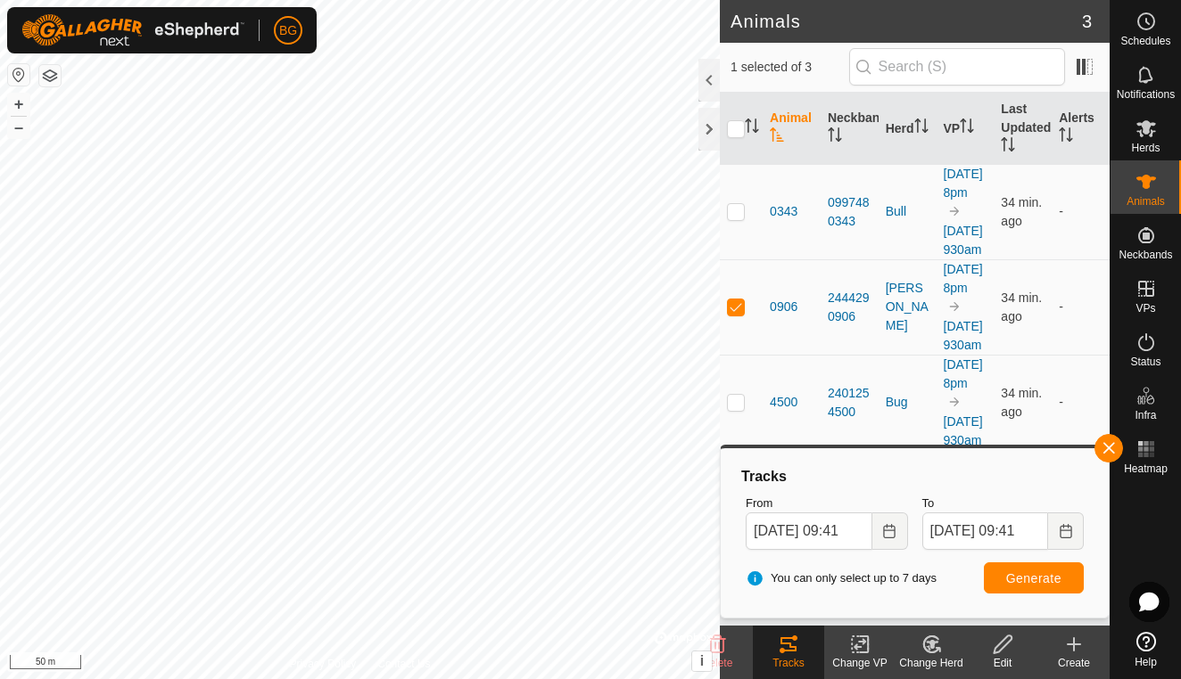
click at [1050, 596] on div "You can only select up to 7 days Generate" at bounding box center [914, 578] width 352 height 43
click at [1036, 580] on span "Generate" at bounding box center [1033, 579] width 55 height 14
click at [1106, 449] on button "button" at bounding box center [1108, 448] width 29 height 29
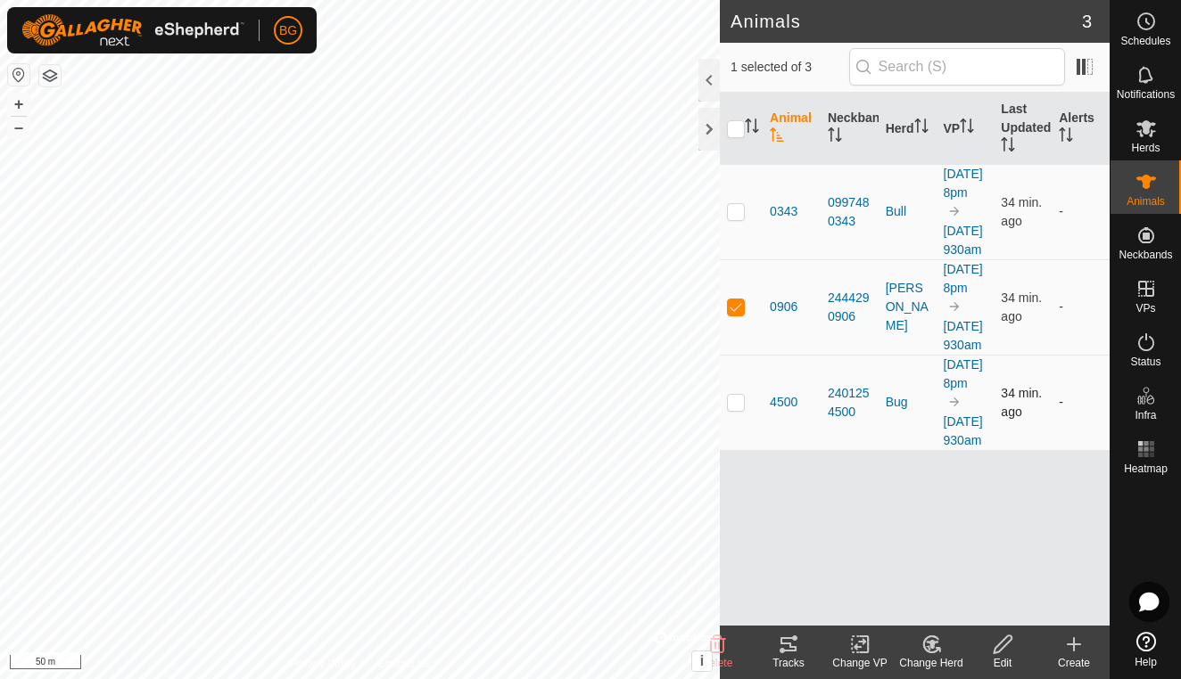
click at [734, 409] on p-checkbox at bounding box center [736, 402] width 18 height 14
checkbox input "true"
click at [737, 314] on p-checkbox at bounding box center [736, 307] width 18 height 14
checkbox input "false"
click at [788, 646] on icon at bounding box center [788, 644] width 21 height 21
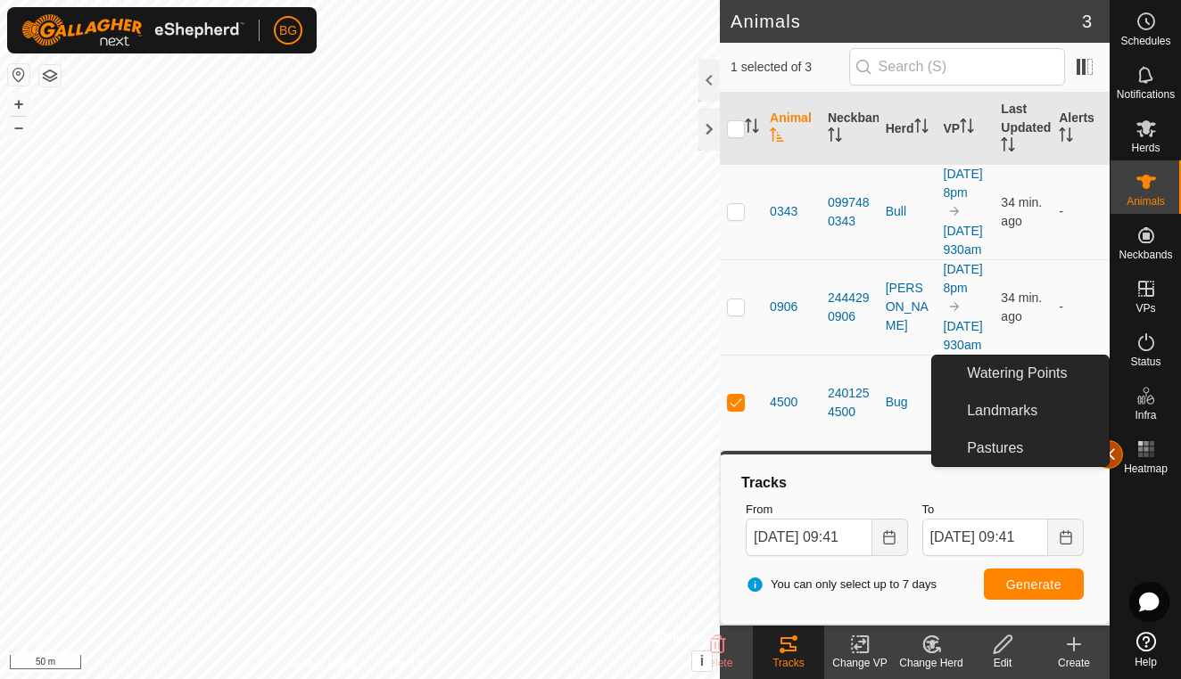
click at [1114, 455] on button "button" at bounding box center [1108, 454] width 29 height 29
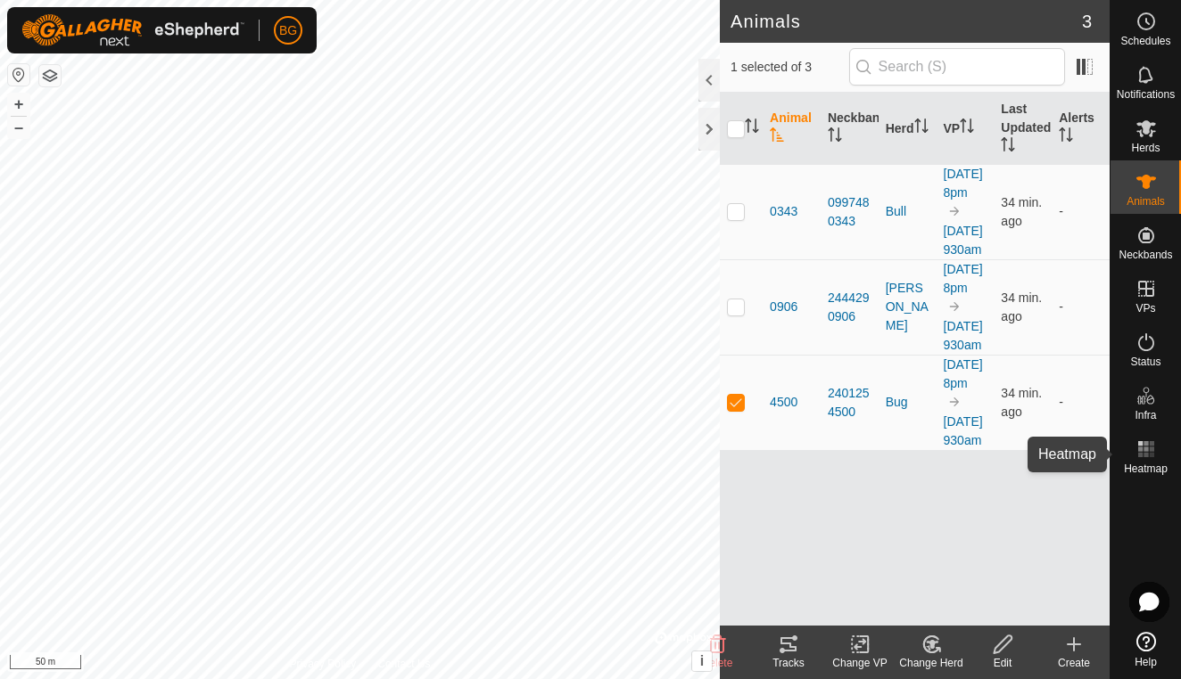
click at [1157, 454] on es-heatmap-svg-icon at bounding box center [1146, 449] width 32 height 29
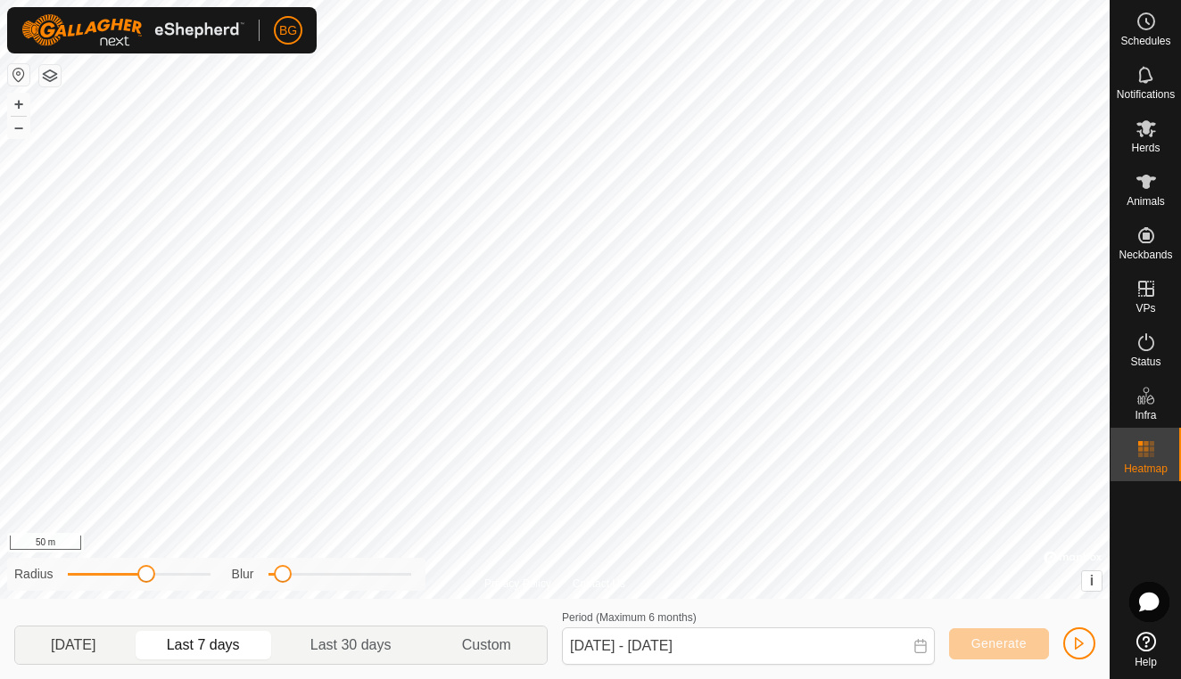
click at [70, 643] on p-togglebutton "[DATE]" at bounding box center [73, 645] width 117 height 37
type input "[DATE] - [DATE]"
